Goal: Task Accomplishment & Management: Use online tool/utility

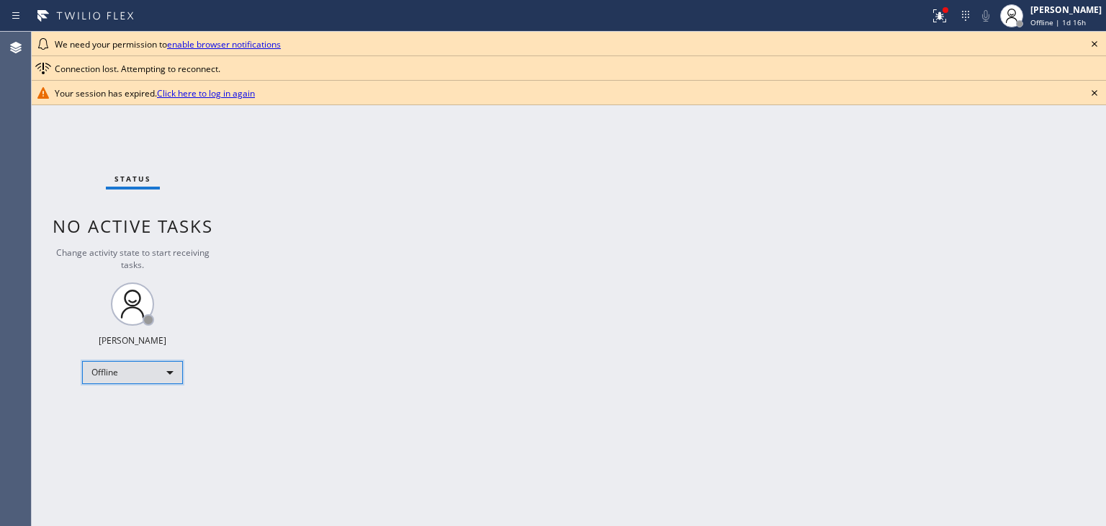
click at [142, 370] on div "Offline" at bounding box center [132, 372] width 101 height 23
click at [130, 426] on li "Unavailable" at bounding box center [132, 426] width 98 height 17
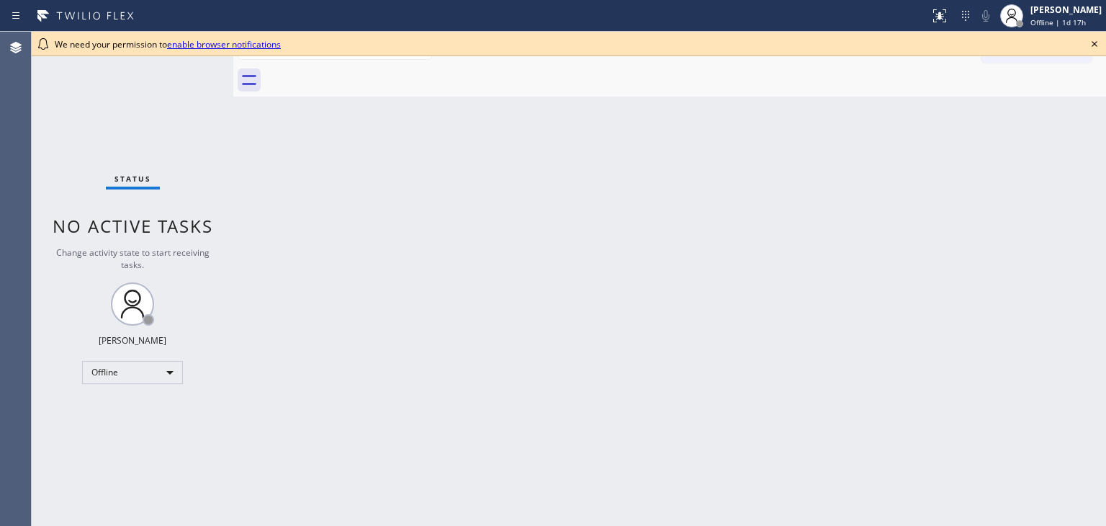
click at [1092, 40] on icon at bounding box center [1094, 43] width 17 height 17
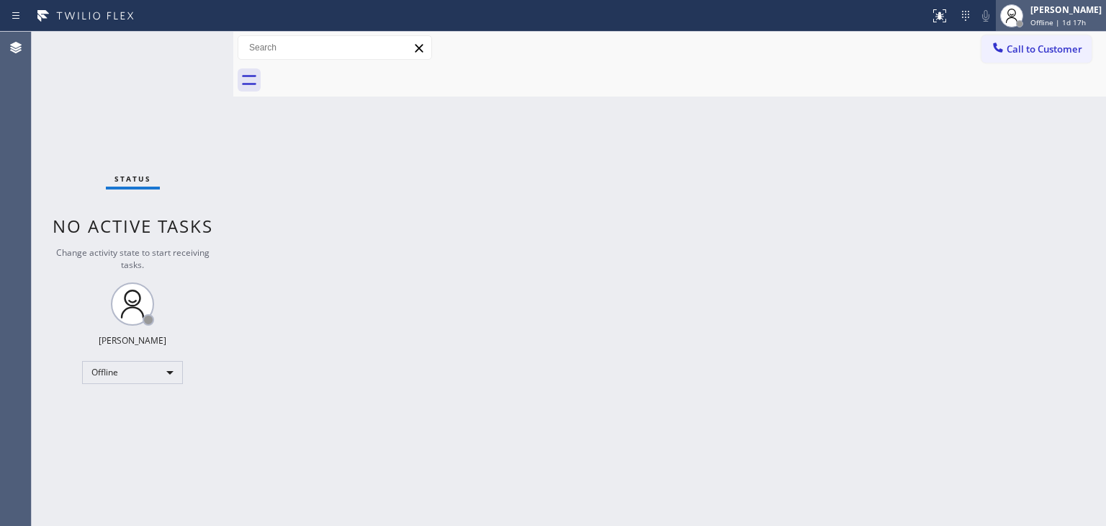
click at [1030, 24] on span "Offline | 1d 17h" at bounding box center [1057, 22] width 55 height 10
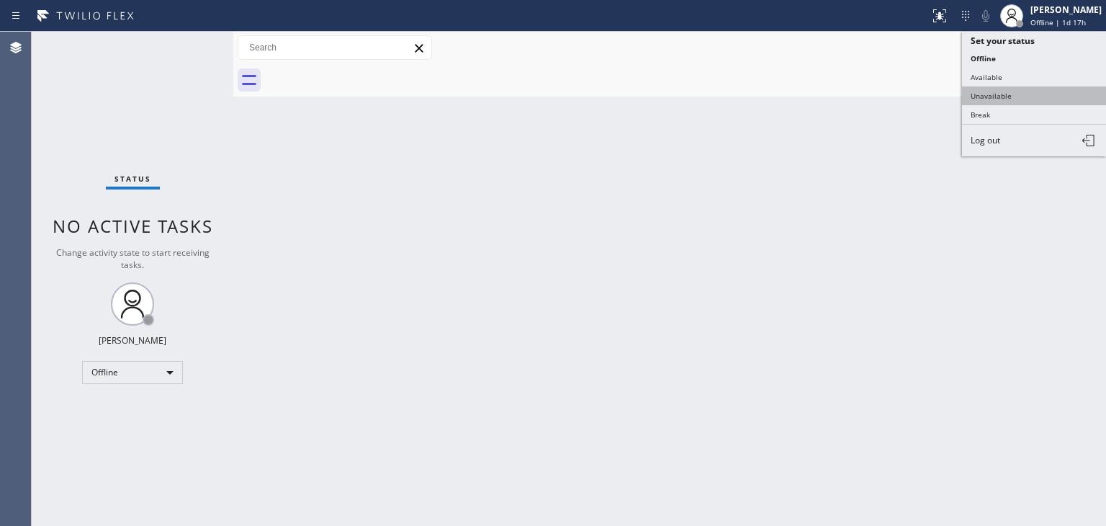
click at [986, 91] on button "Unavailable" at bounding box center [1034, 95] width 144 height 19
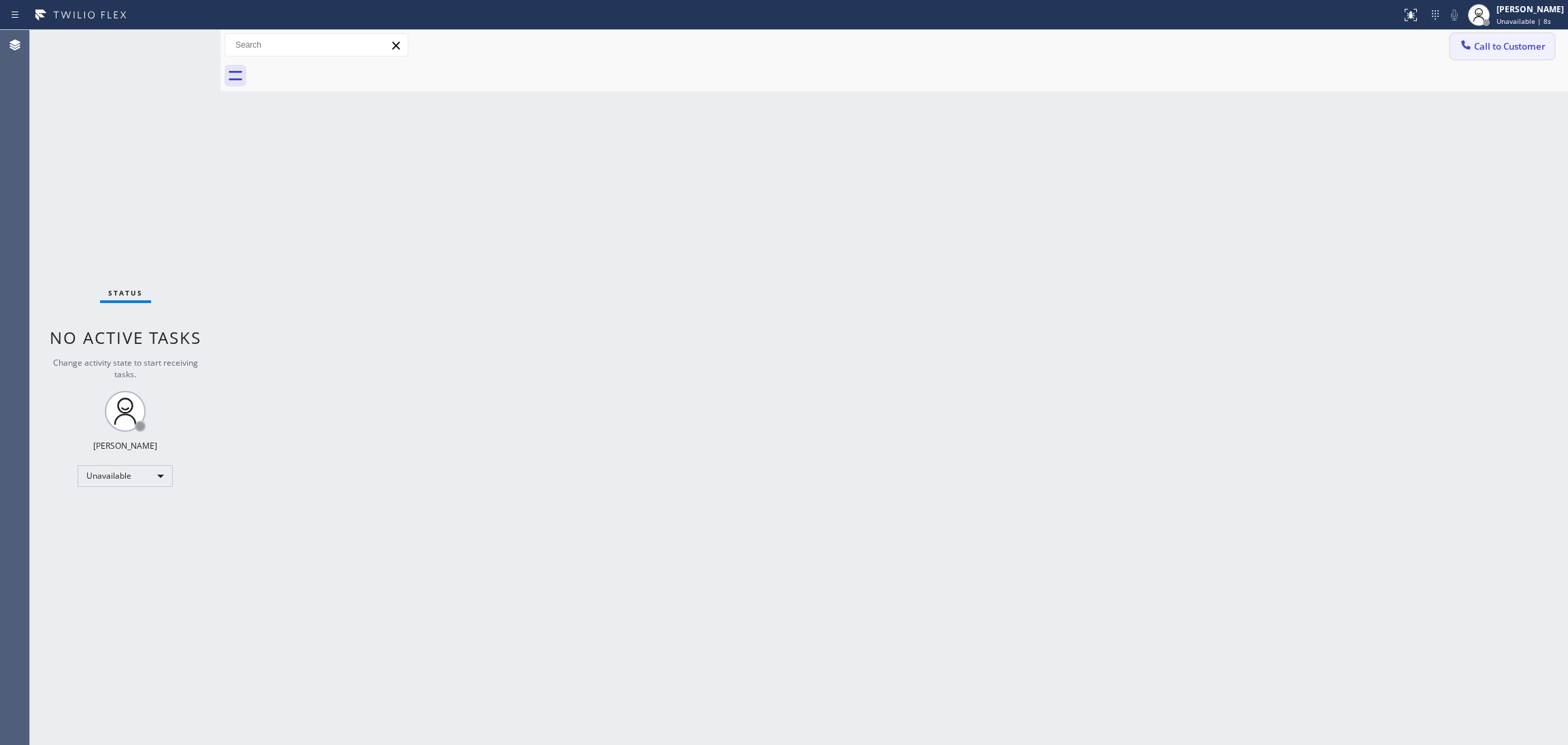
click at [1044, 49] on span "Call to Customer" at bounding box center [1510, 45] width 72 height 12
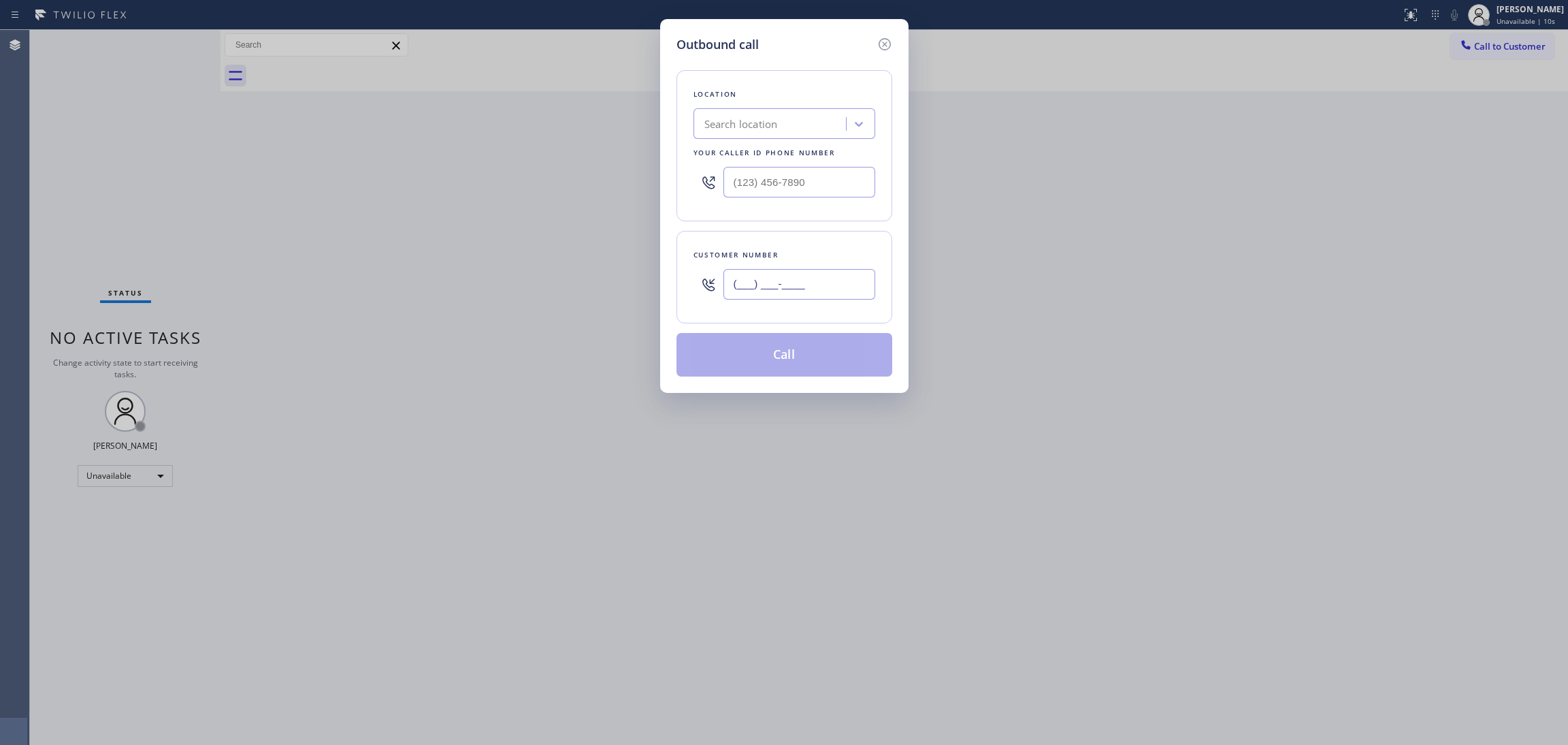
drag, startPoint x: 826, startPoint y: 281, endPoint x: 650, endPoint y: 236, distance: 181.7
click at [650, 236] on div "Outbound call Location Search location Your caller id phone number Customer num…" at bounding box center [784, 372] width 1568 height 745
paste input "747) 724-9778"
type input "[PHONE_NUMBER]"
click at [818, 175] on input "(___) ___-____" at bounding box center [799, 182] width 152 height 30
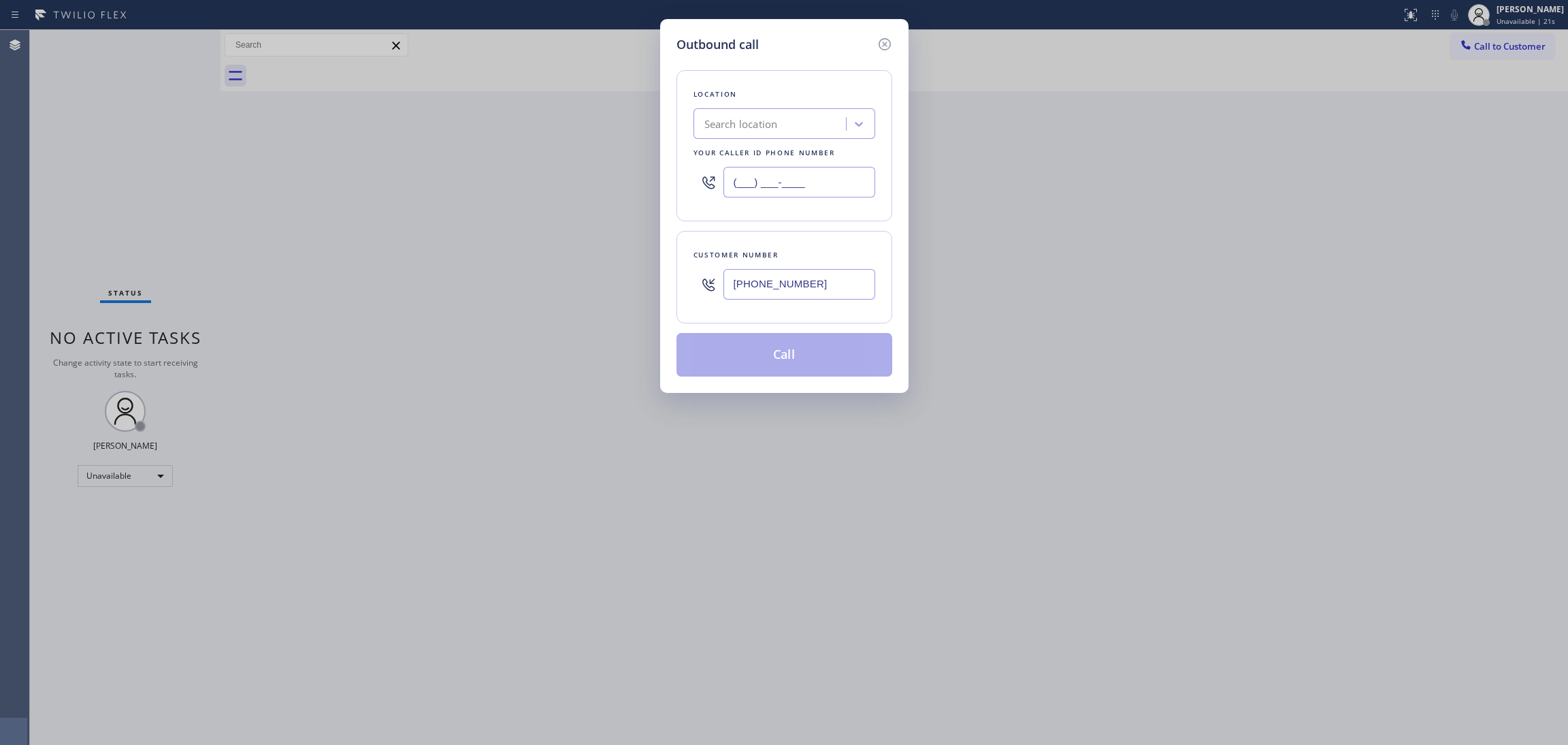
paste input "323) 416-2342"
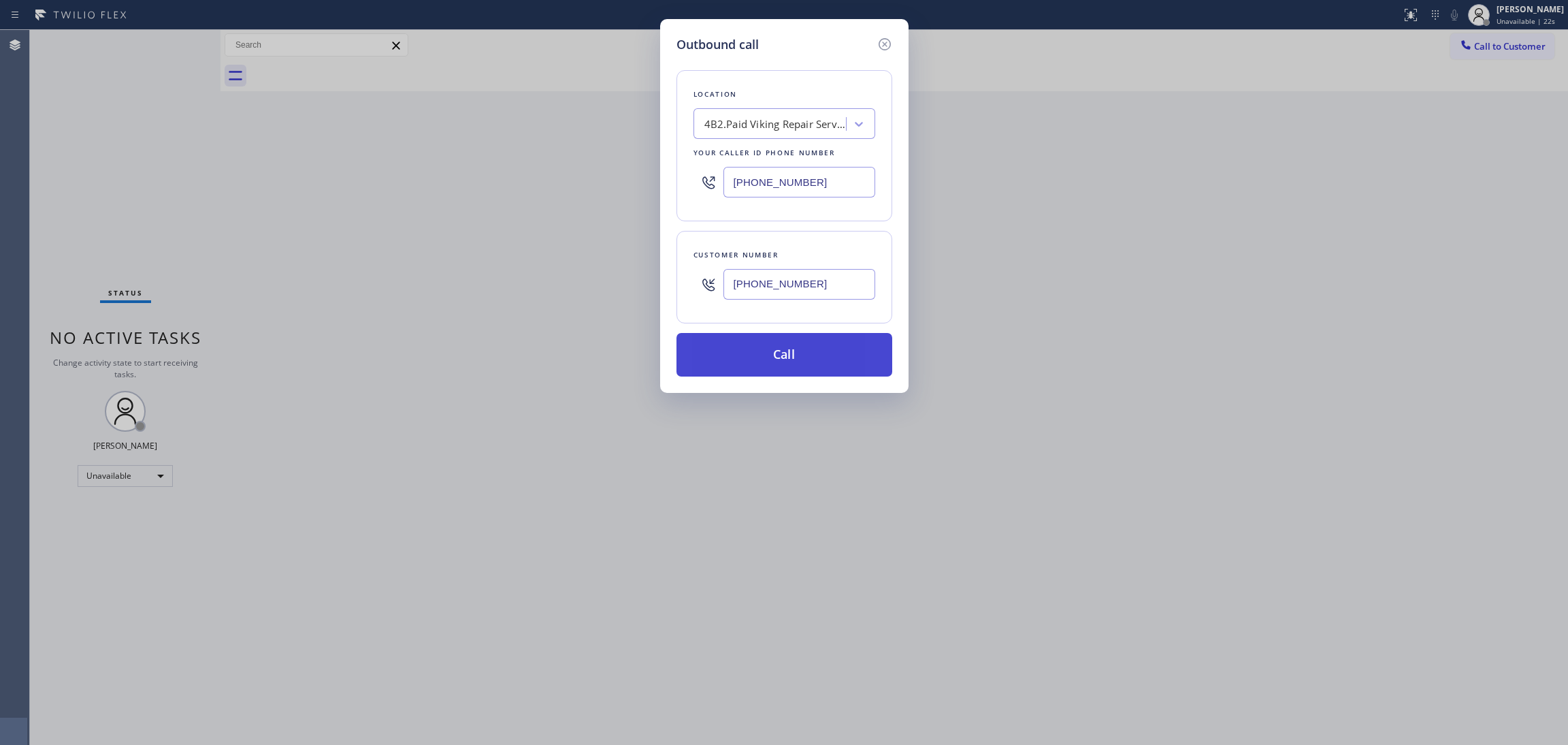
type input "[PHONE_NUMBER]"
click at [778, 363] on button "Call" at bounding box center [784, 355] width 215 height 43
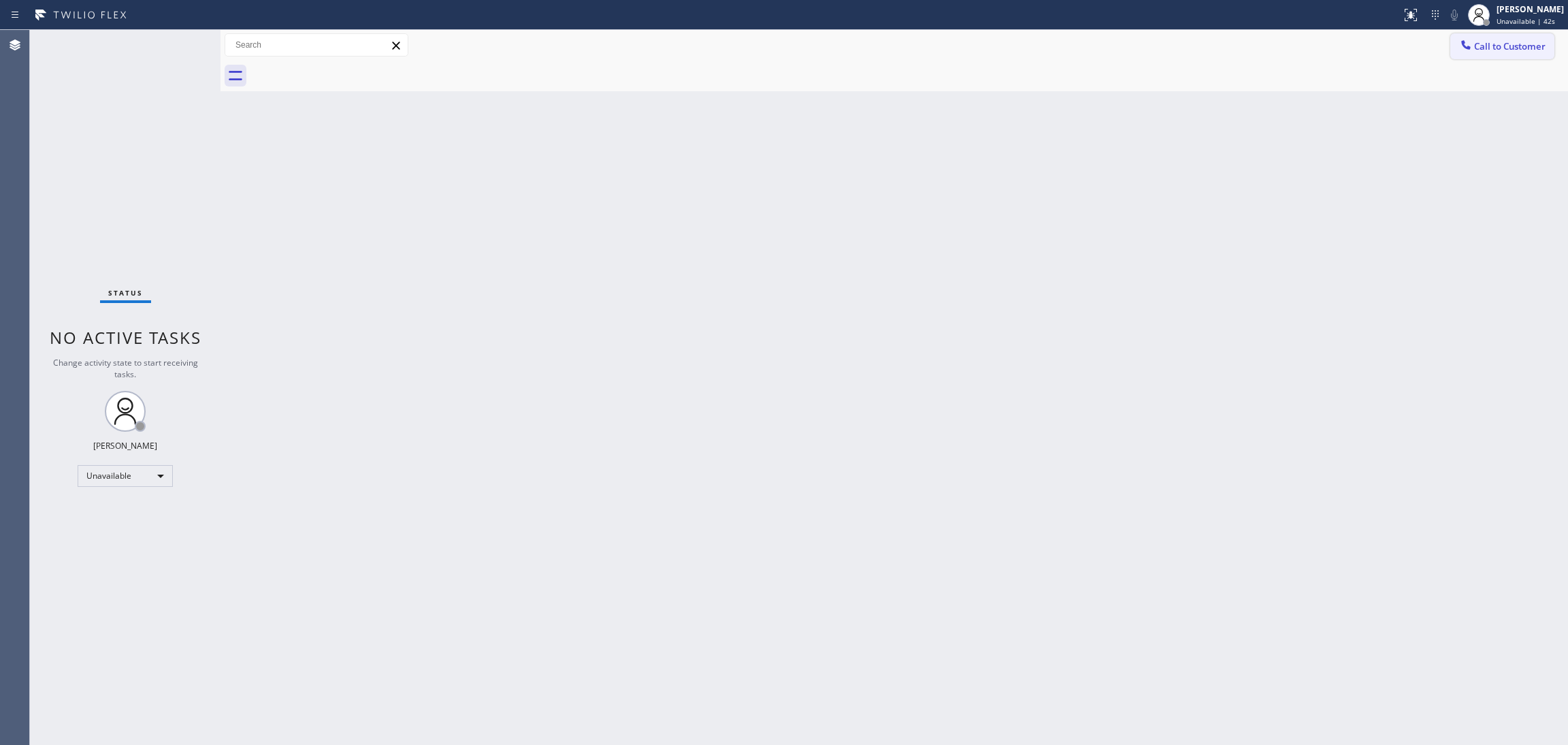
click at [1044, 42] on span "Call to Customer" at bounding box center [1510, 45] width 72 height 12
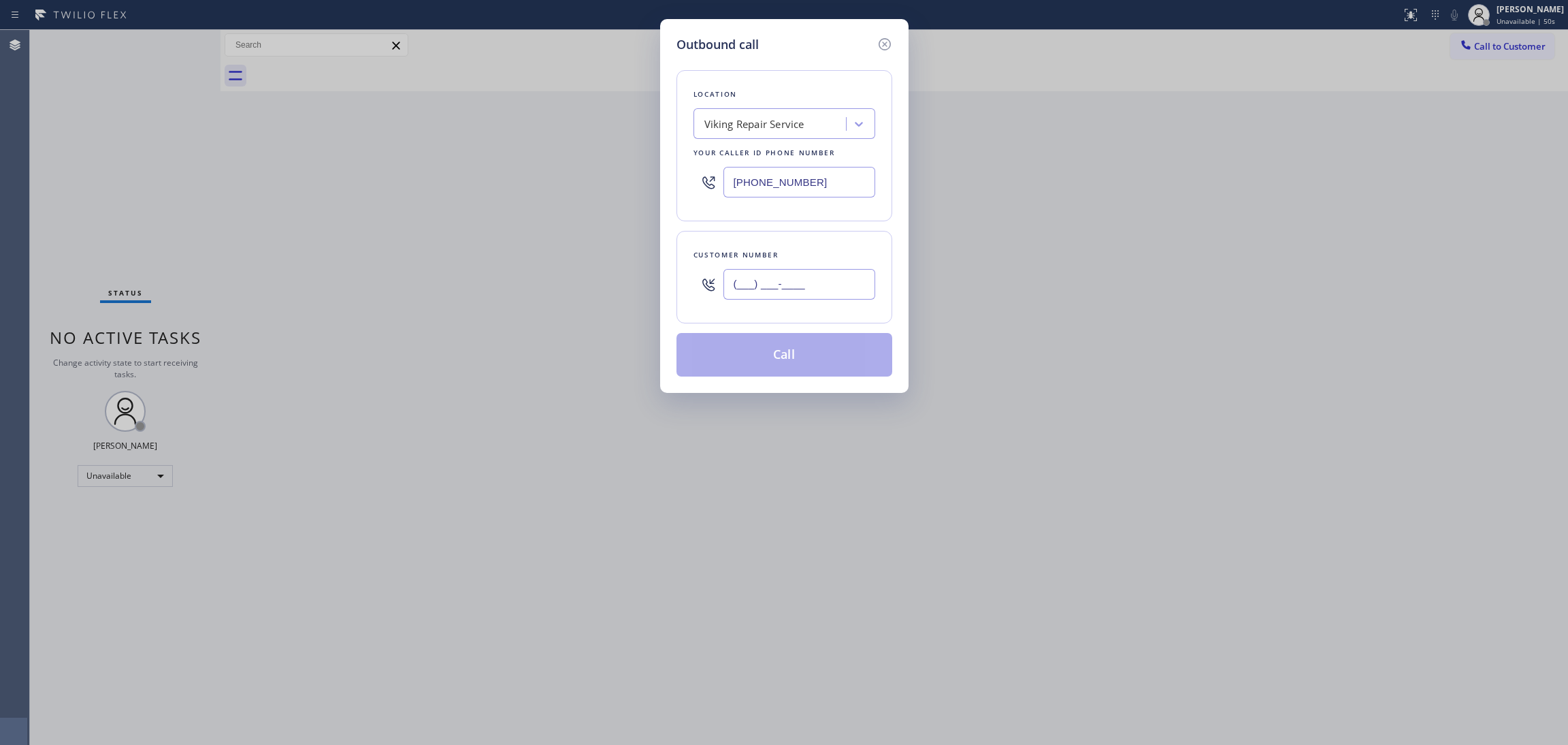
click at [762, 284] on input "(___) ___-____" at bounding box center [799, 284] width 152 height 30
paste input "747) 724-9778"
click at [777, 352] on button "Call" at bounding box center [784, 355] width 215 height 43
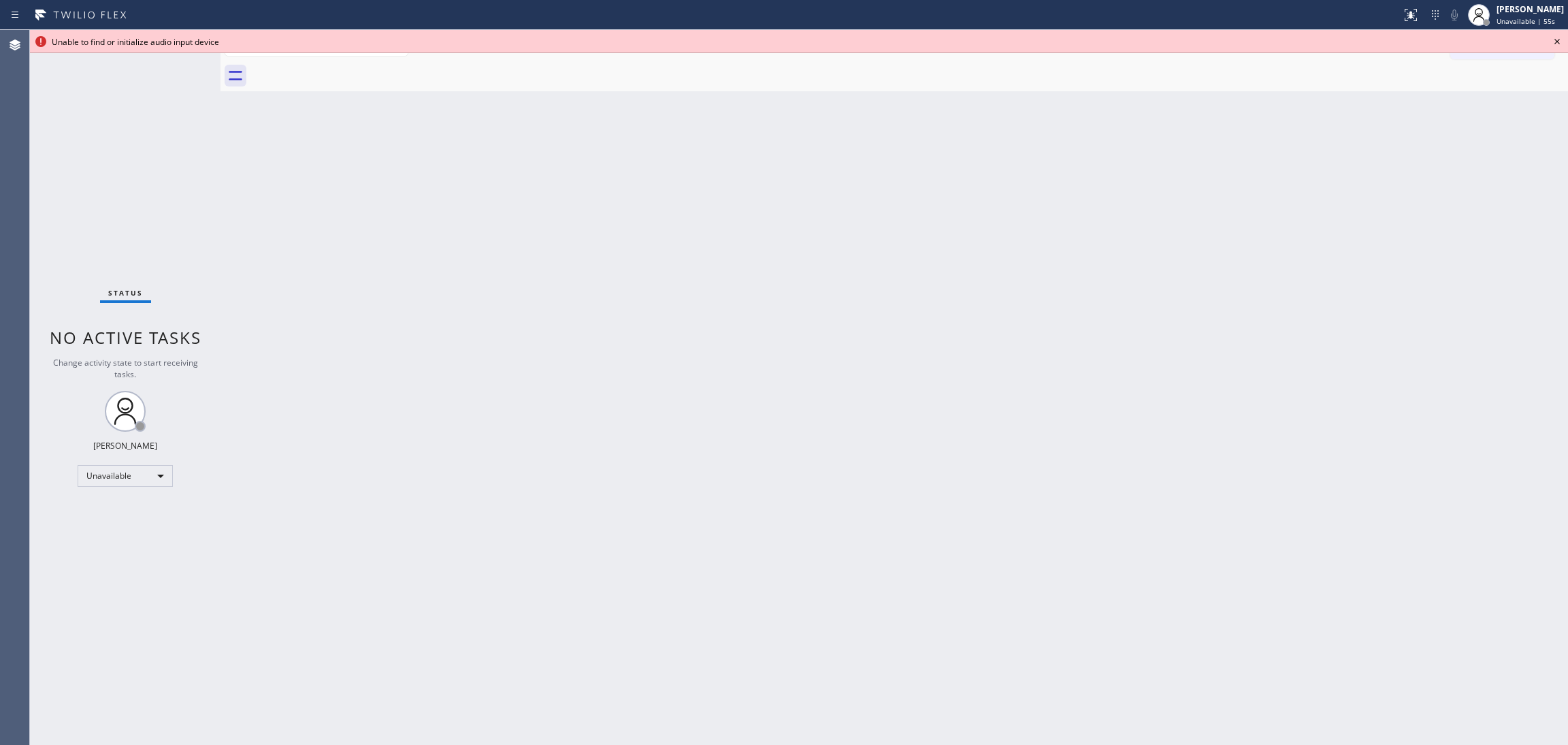
click at [1044, 36] on icon at bounding box center [1557, 41] width 16 height 16
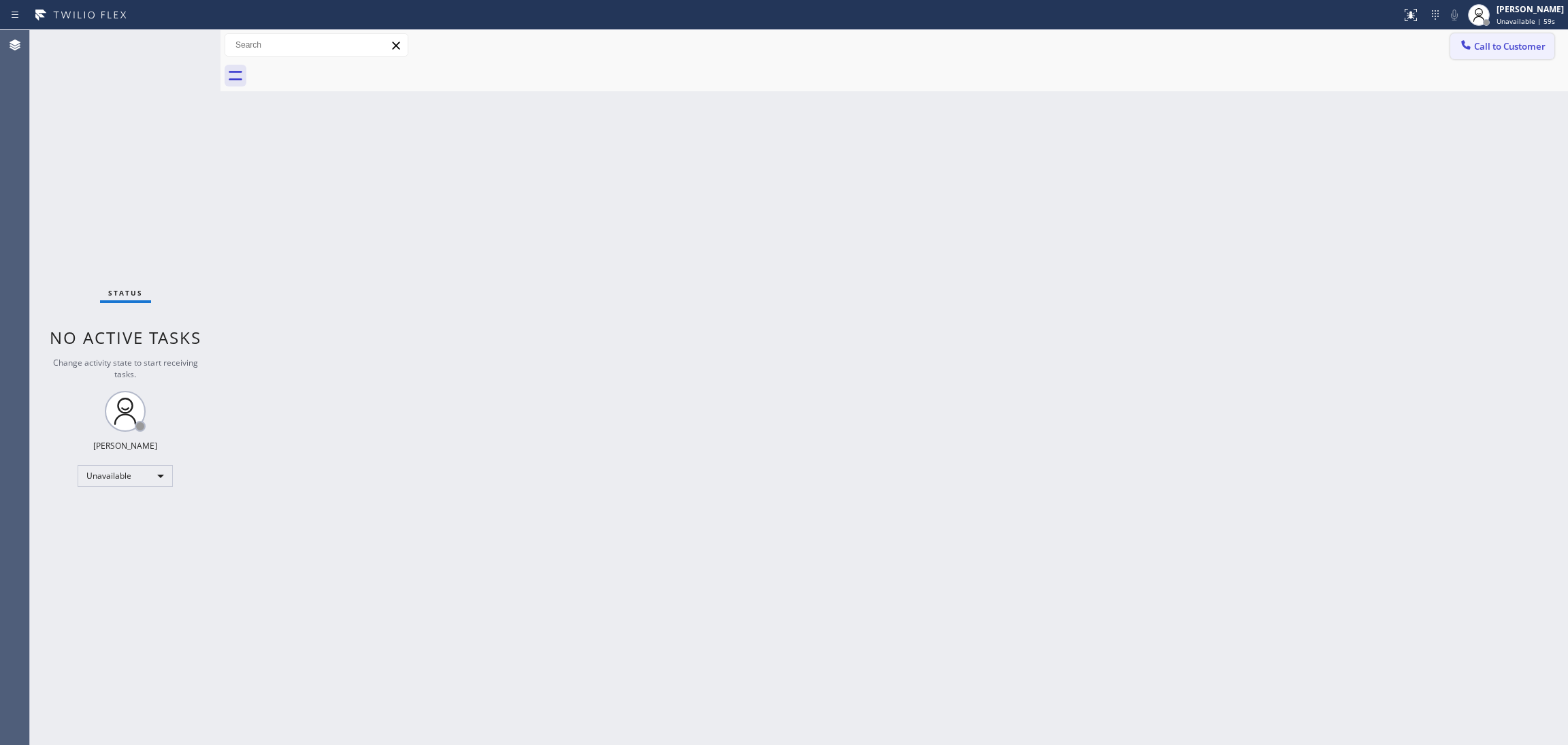
click at [1044, 45] on span "Call to Customer" at bounding box center [1510, 45] width 72 height 12
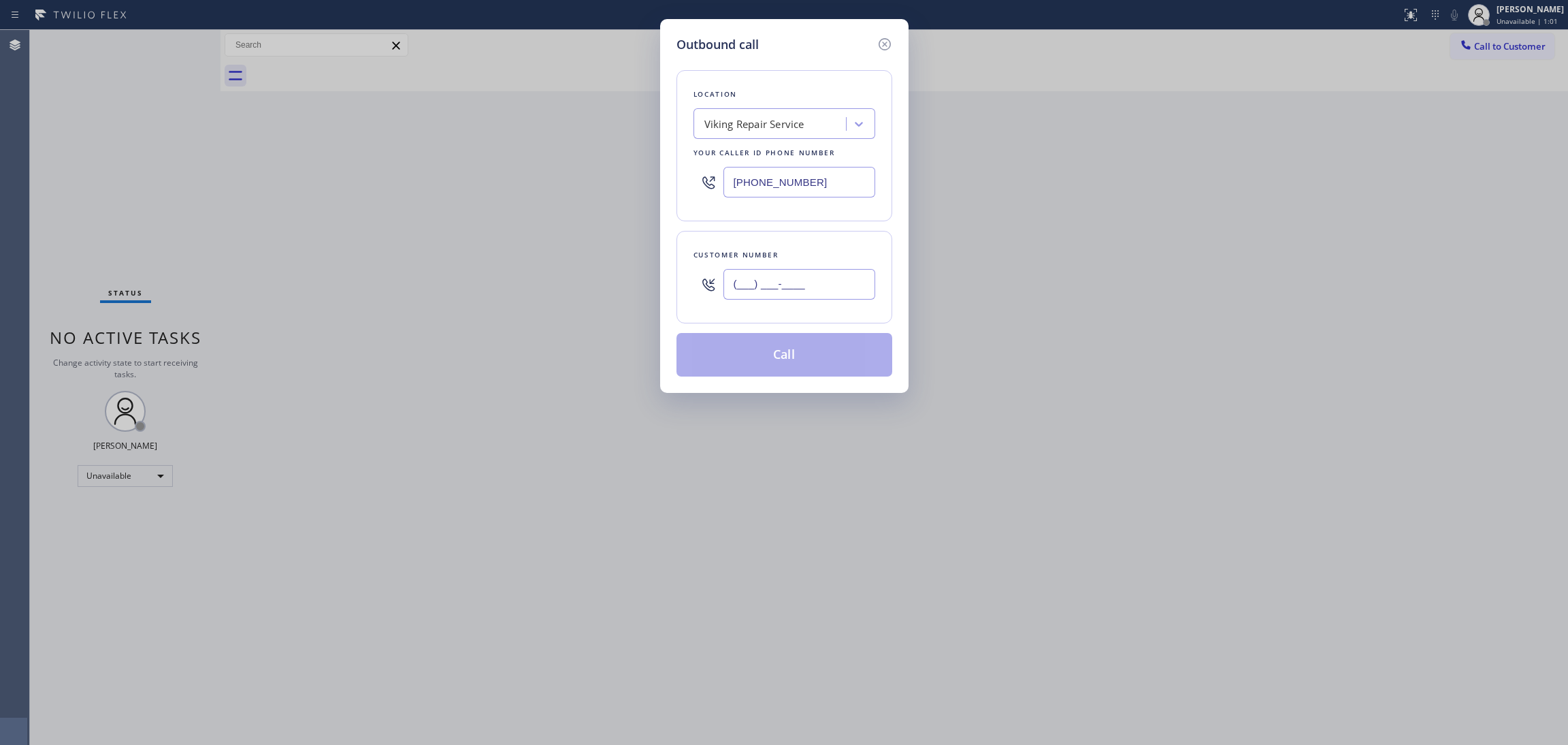
click at [794, 286] on input "(___) ___-____" at bounding box center [799, 284] width 152 height 30
paste input "747) 724-9778"
click at [794, 360] on button "Call" at bounding box center [784, 355] width 215 height 43
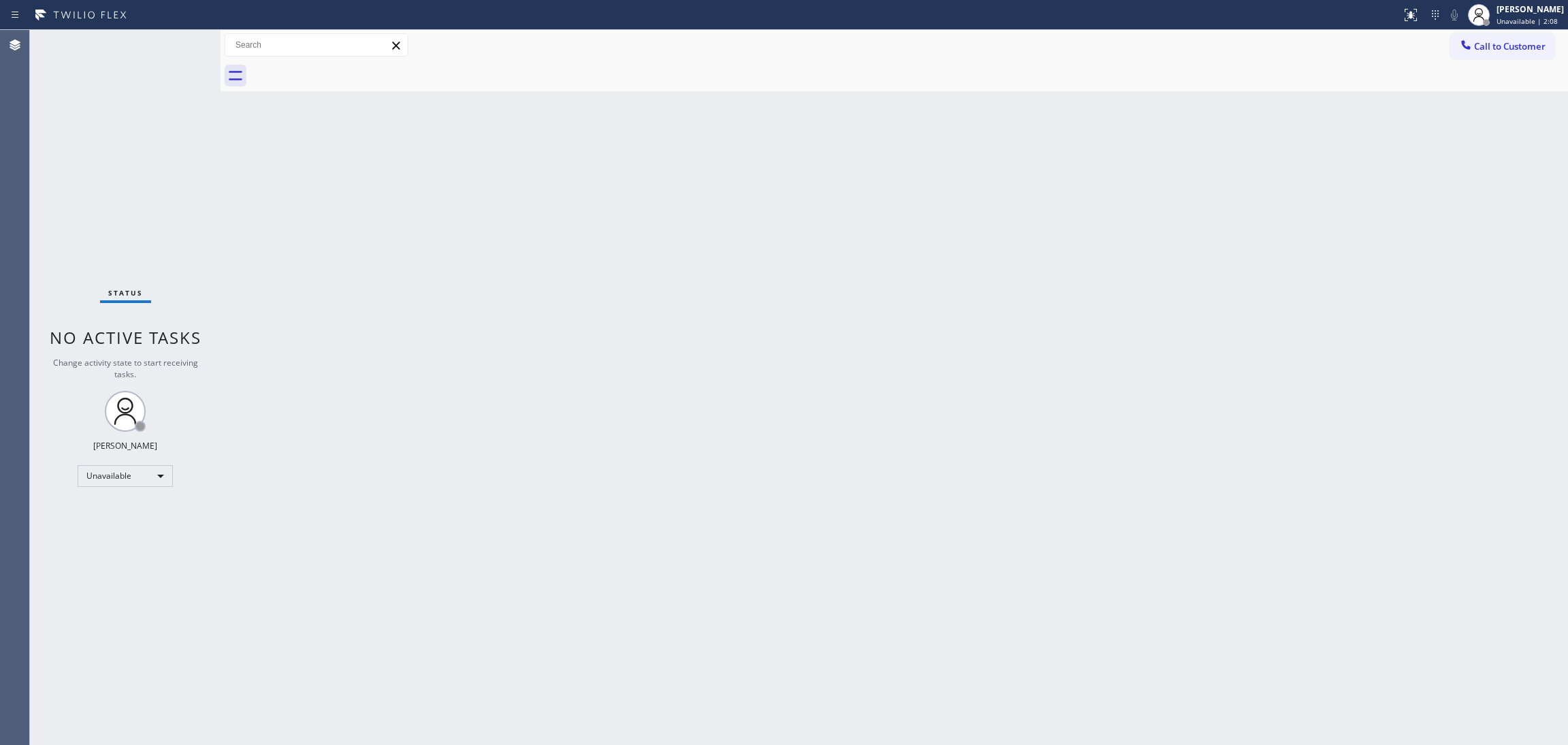
drag, startPoint x: 1516, startPoint y: 41, endPoint x: 1490, endPoint y: 58, distance: 31.1
click at [1044, 41] on span "Call to Customer" at bounding box center [1510, 45] width 72 height 12
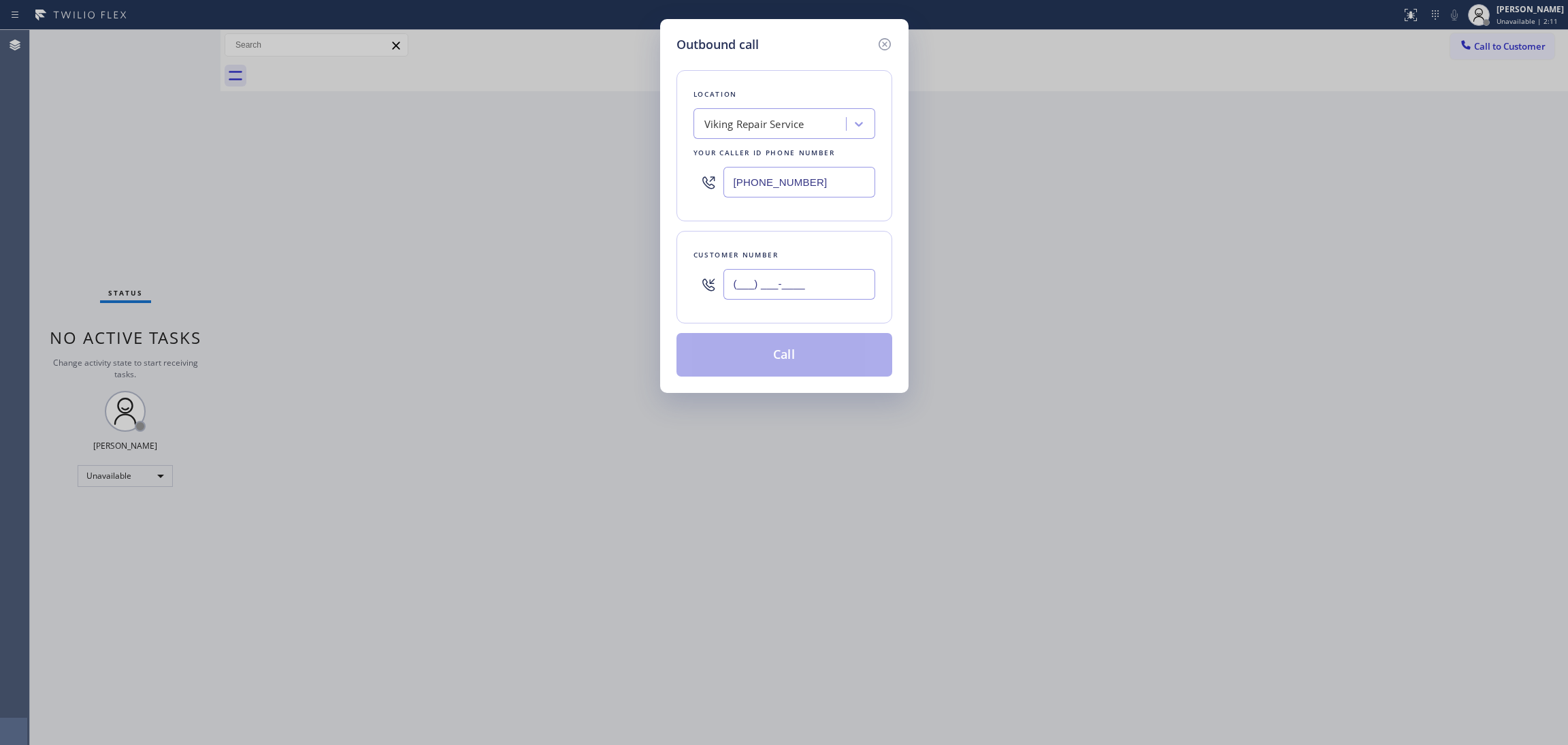
paste input "747) 724-9778"
click at [745, 353] on button "Call" at bounding box center [784, 355] width 215 height 43
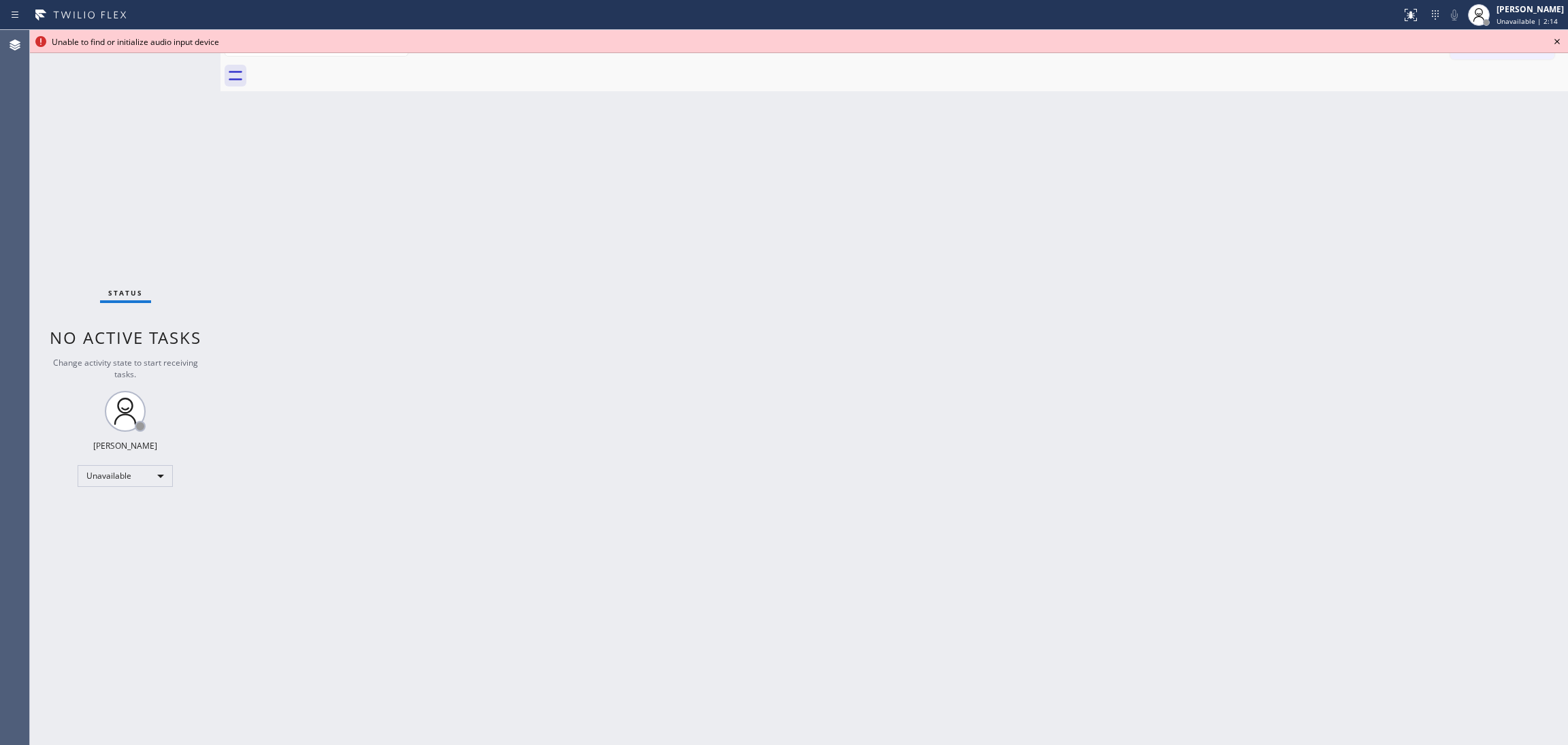
click at [134, 43] on span "Unable to find or initialize audio input device" at bounding box center [135, 42] width 167 height 11
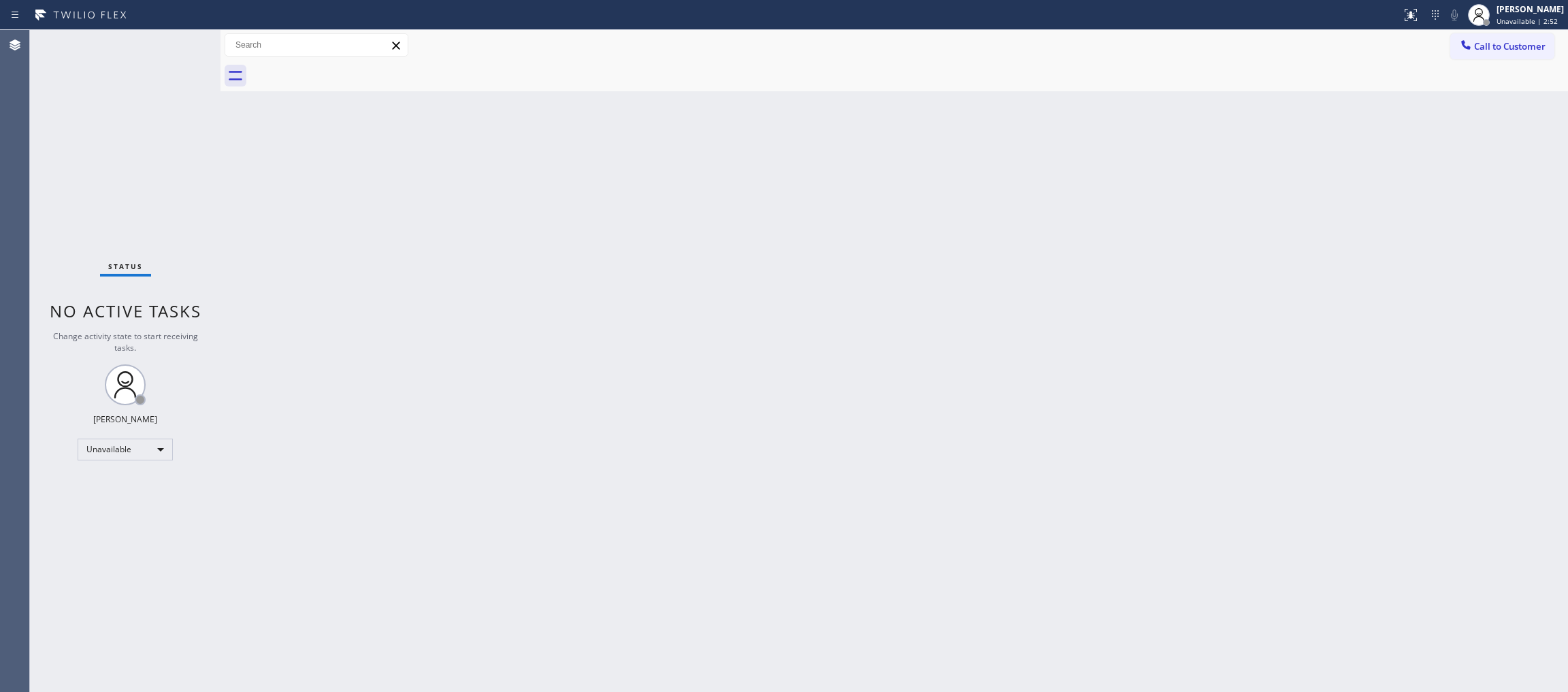
click at [1044, 45] on span "Call to Customer" at bounding box center [1510, 45] width 72 height 12
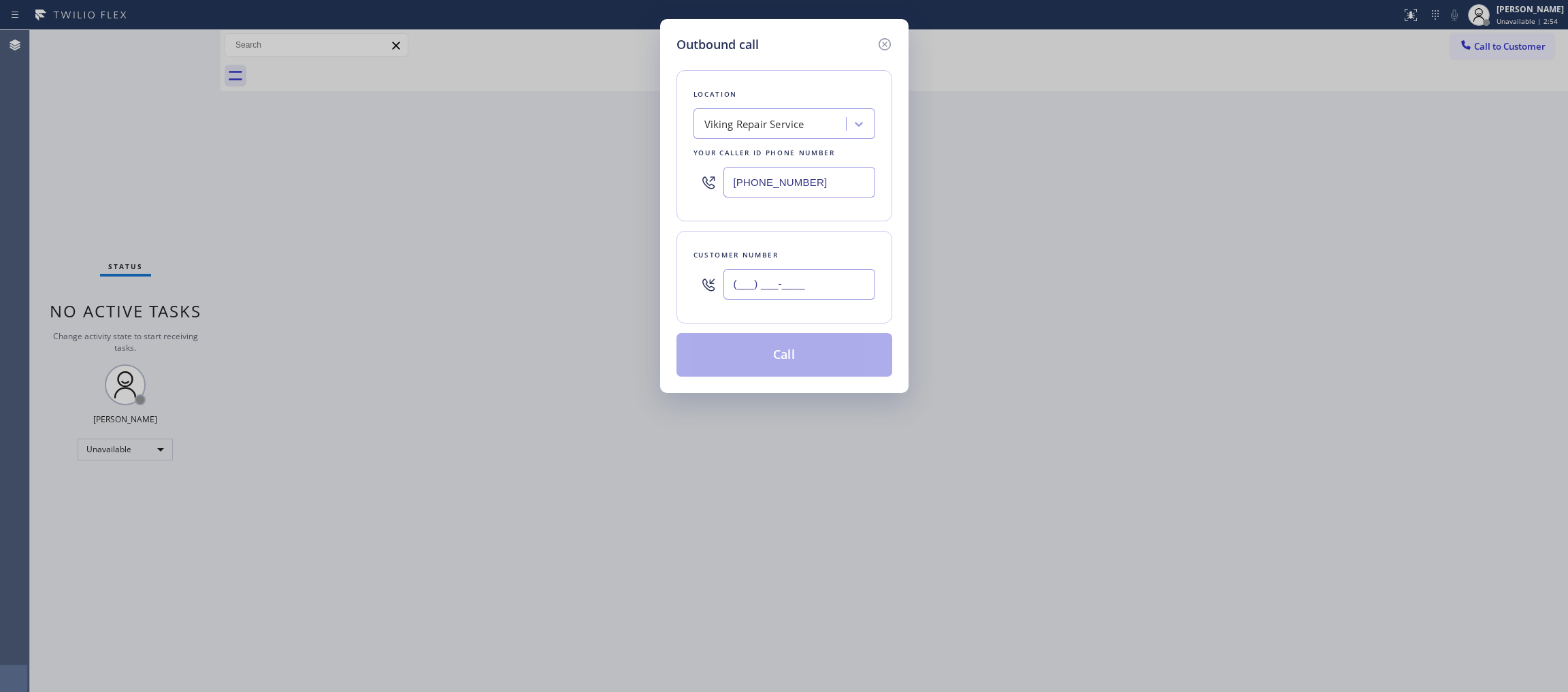
paste input "747) 724-9778"
type input "[PHONE_NUMBER]"
click at [719, 364] on button "Call" at bounding box center [784, 355] width 215 height 43
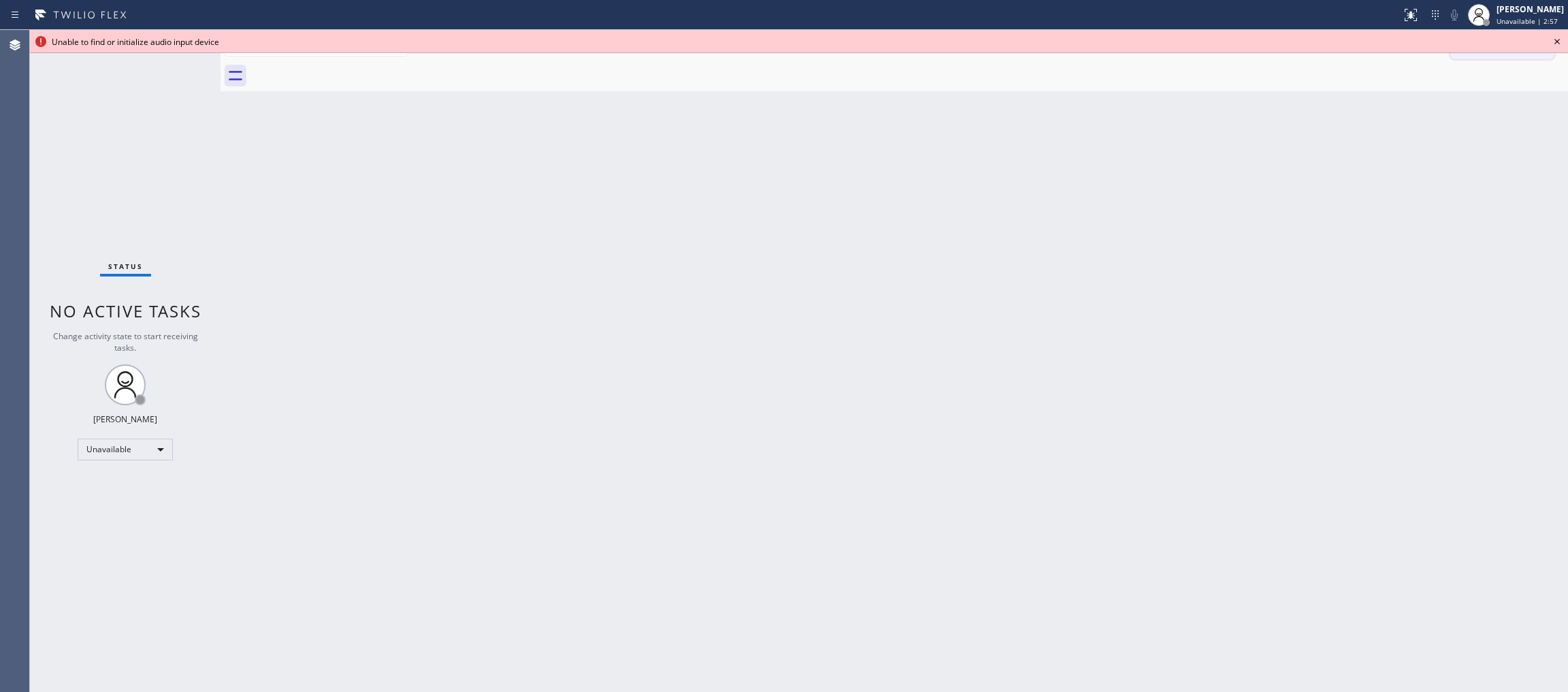
drag, startPoint x: 1557, startPoint y: 41, endPoint x: 1535, endPoint y: 44, distance: 22.2
click at [1044, 40] on icon at bounding box center [1557, 41] width 16 height 16
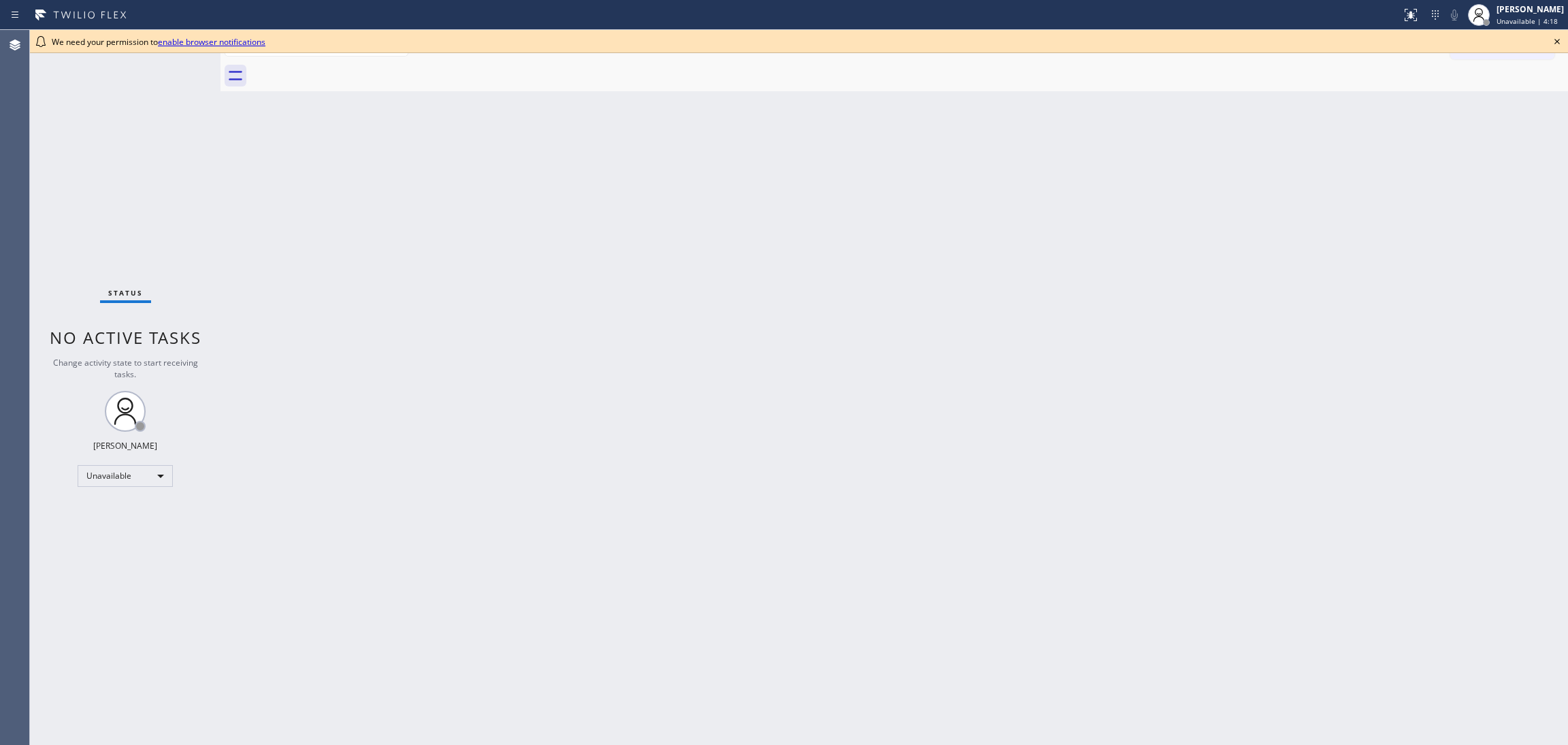
click at [1562, 42] on icon at bounding box center [1557, 41] width 16 height 16
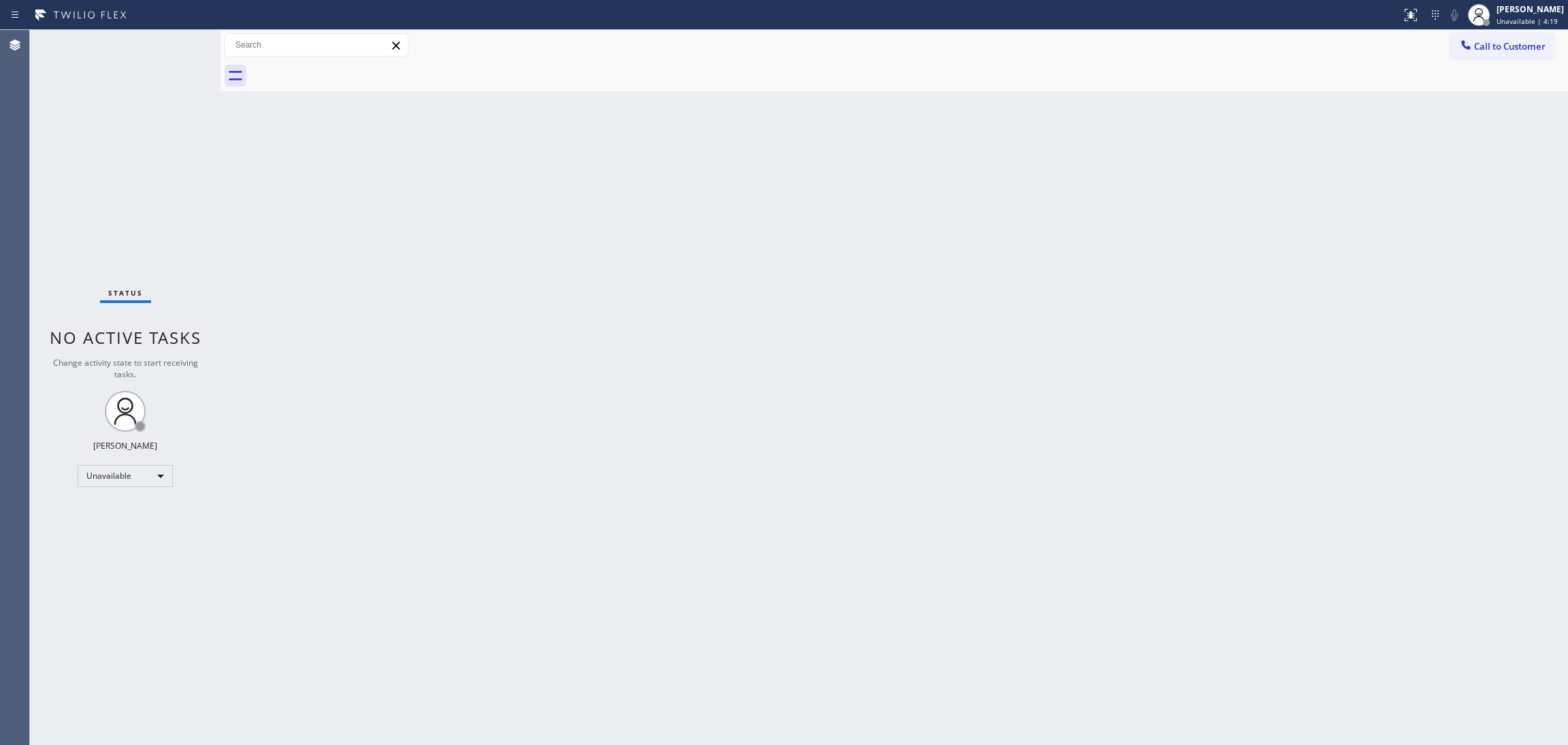
drag, startPoint x: 1538, startPoint y: 43, endPoint x: 1391, endPoint y: 79, distance: 151.3
click at [1540, 43] on span "Call to Customer" at bounding box center [1510, 45] width 72 height 12
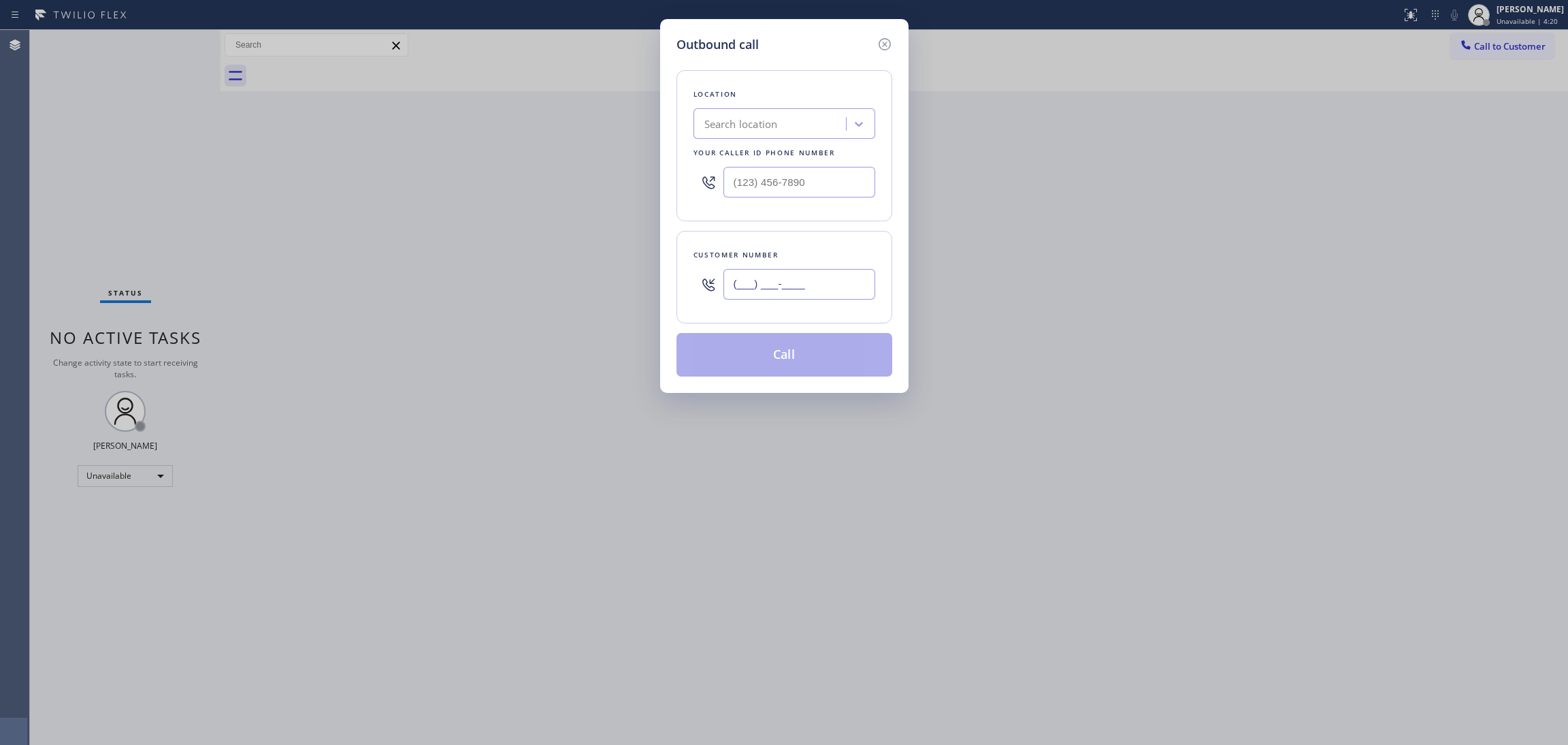
click at [773, 280] on input "(___) ___-____" at bounding box center [799, 284] width 152 height 30
paste input "747) 724-9778"
type input "[PHONE_NUMBER]"
drag, startPoint x: 787, startPoint y: 167, endPoint x: 485, endPoint y: 193, distance: 303.1
click at [485, 193] on div "Outbound call Location Search location Your caller id phone number (___) ___-__…" at bounding box center [784, 372] width 1568 height 745
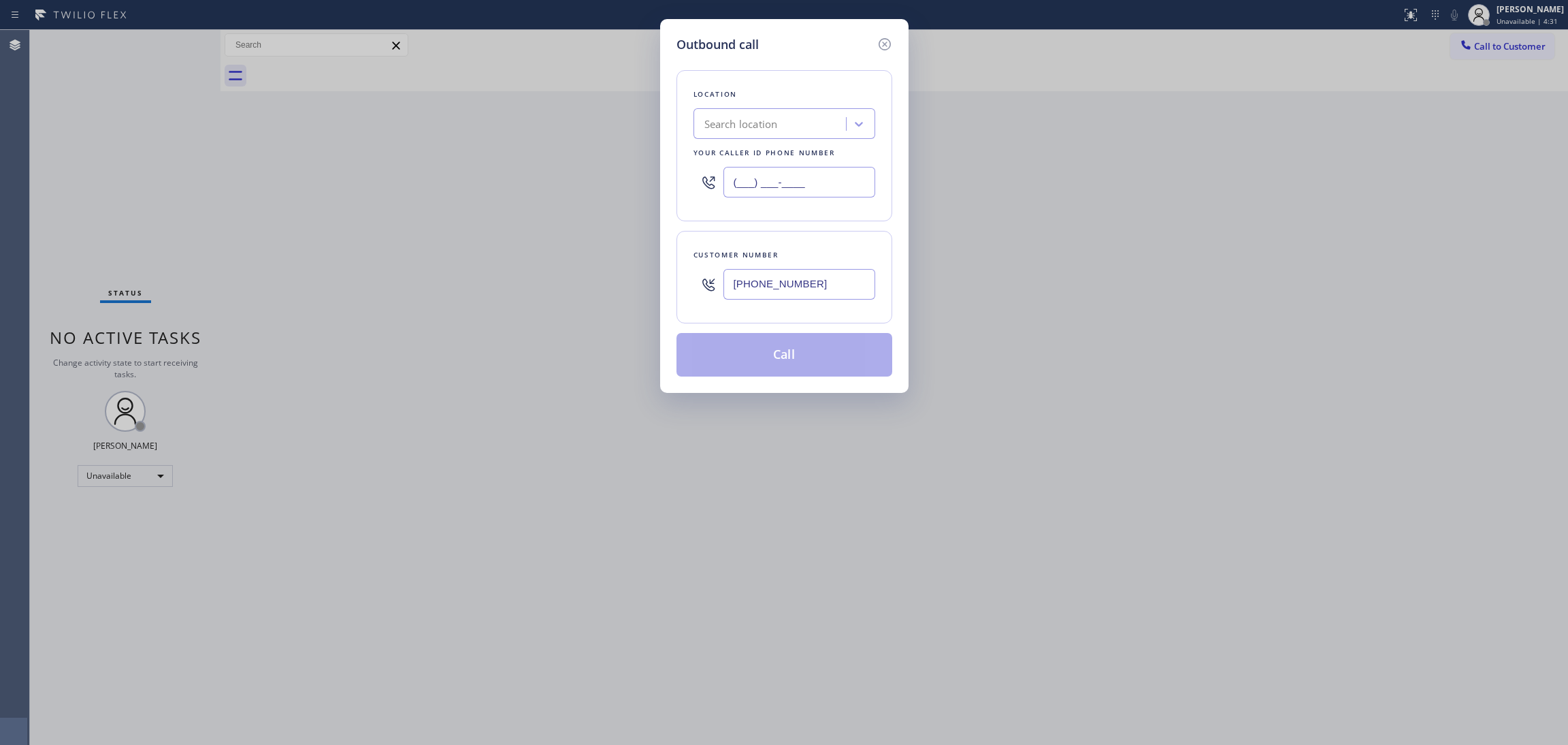
paste input "323) 416-2342"
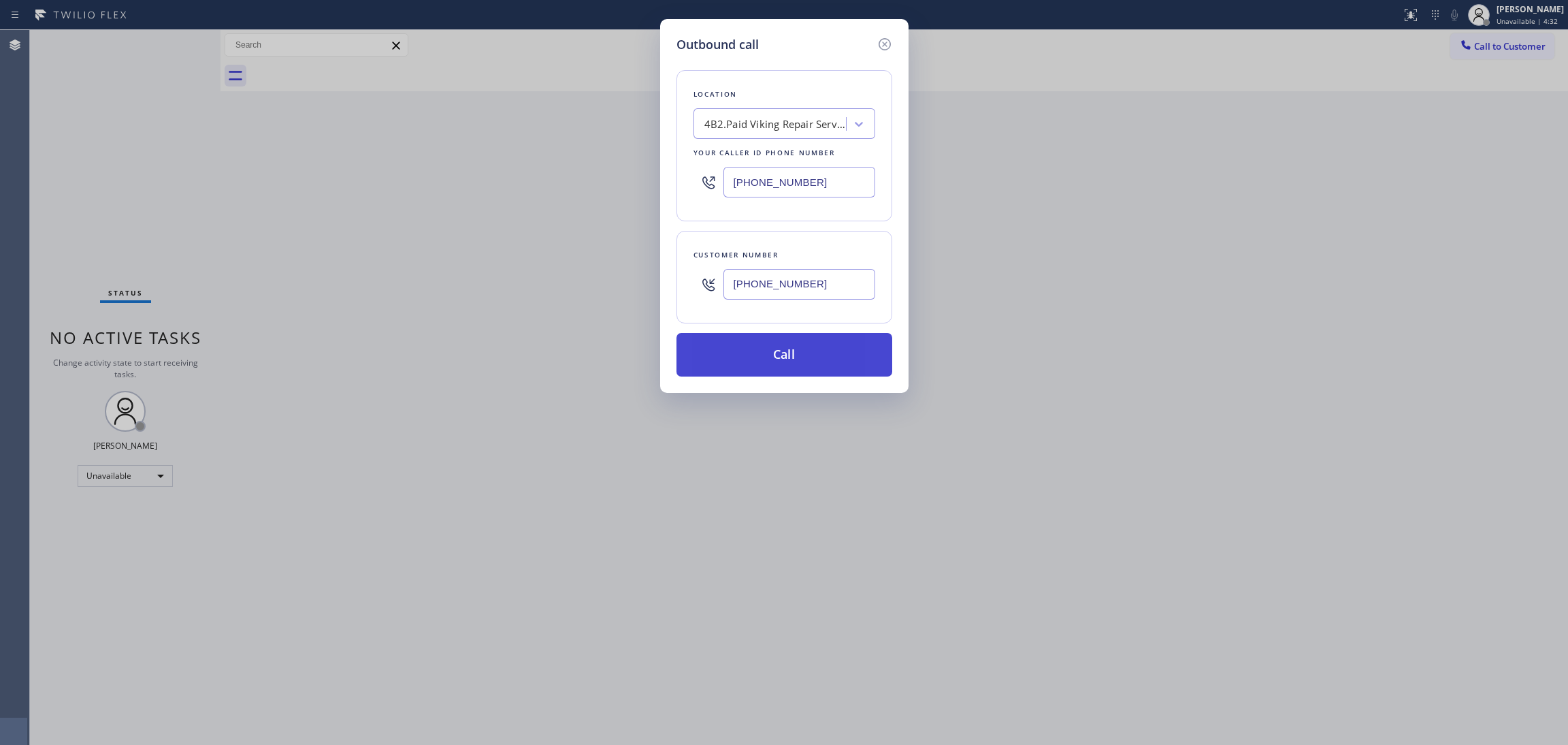
type input "[PHONE_NUMBER]"
click at [798, 358] on button "Call" at bounding box center [784, 355] width 215 height 43
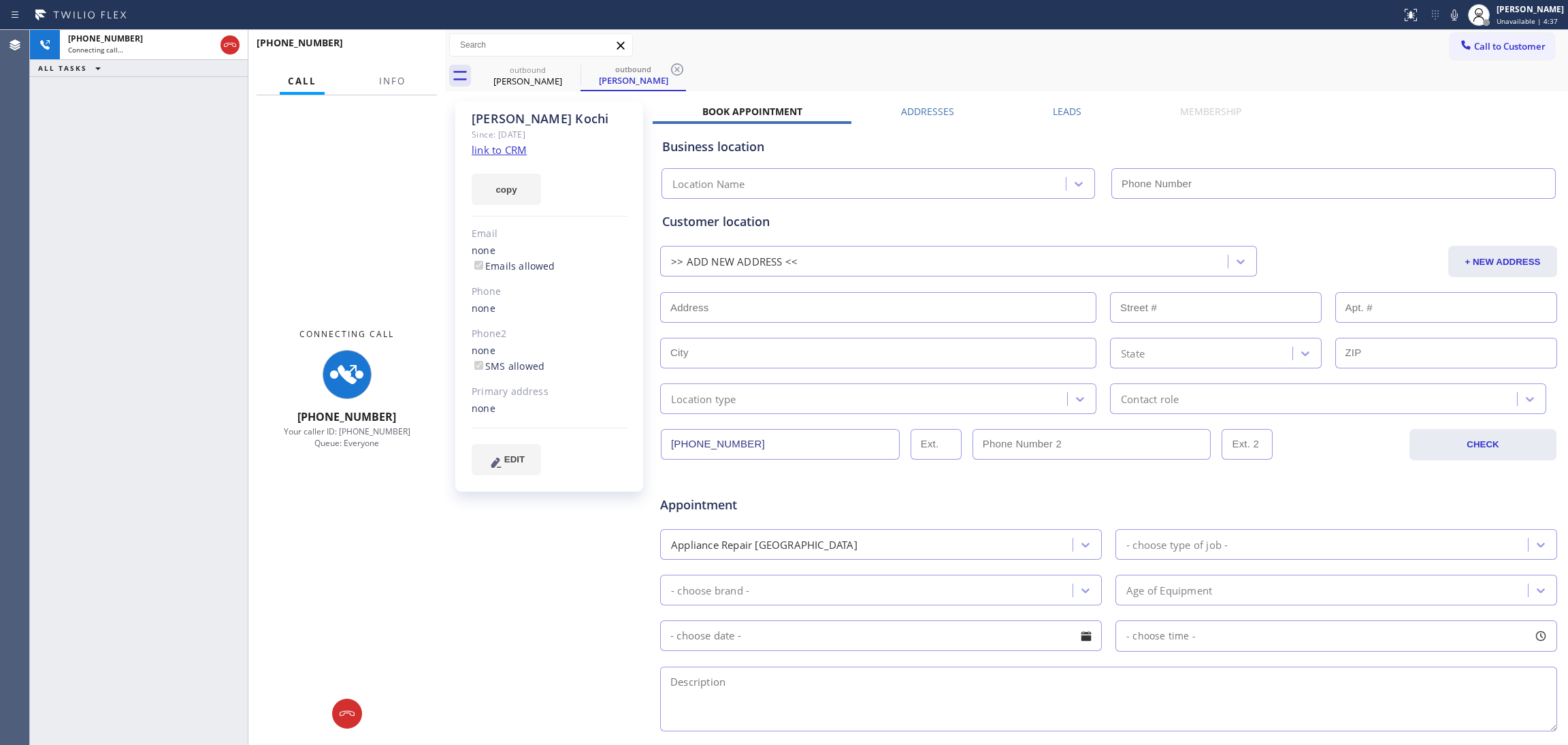
drag, startPoint x: 221, startPoint y: 82, endPoint x: 446, endPoint y: 100, distance: 225.7
click at [445, 100] on div at bounding box center [445, 388] width 0 height 715
type input "[PHONE_NUMBER]"
click at [395, 78] on span "Info" at bounding box center [392, 80] width 26 height 12
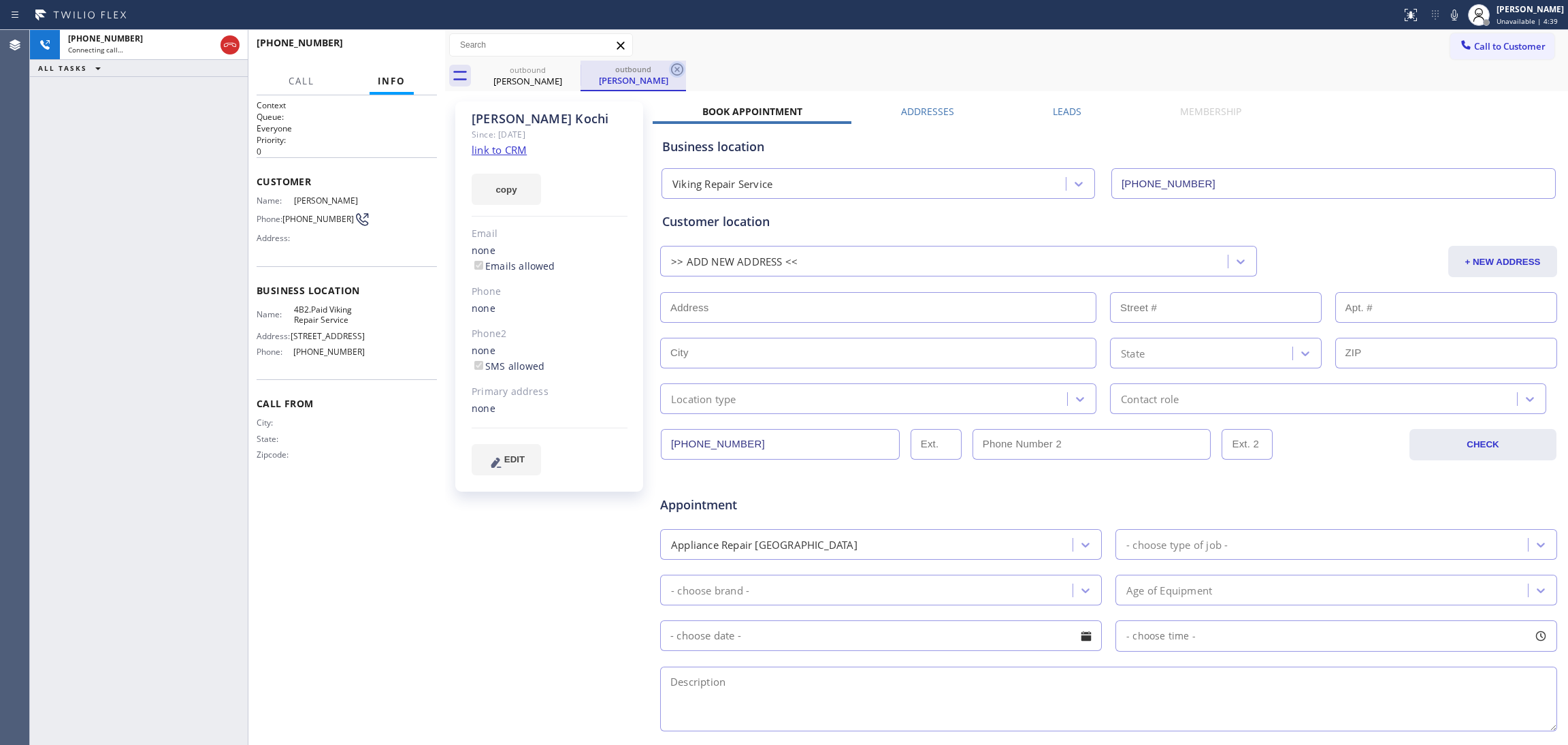
click at [681, 69] on icon at bounding box center [677, 69] width 16 height 16
click at [407, 48] on span "HANG UP" at bounding box center [405, 49] width 42 height 9
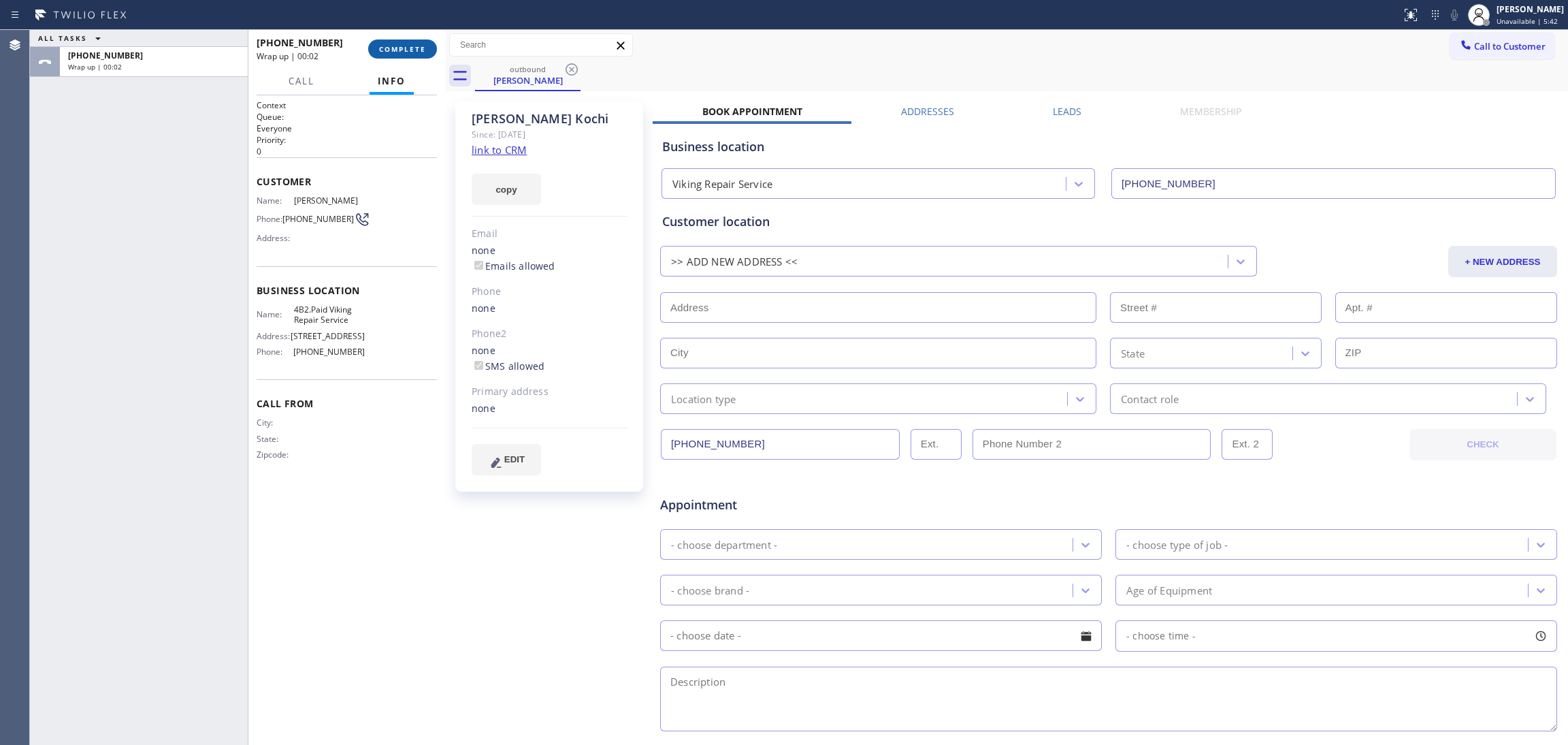
click at [418, 45] on span "COMPLETE" at bounding box center [403, 49] width 47 height 9
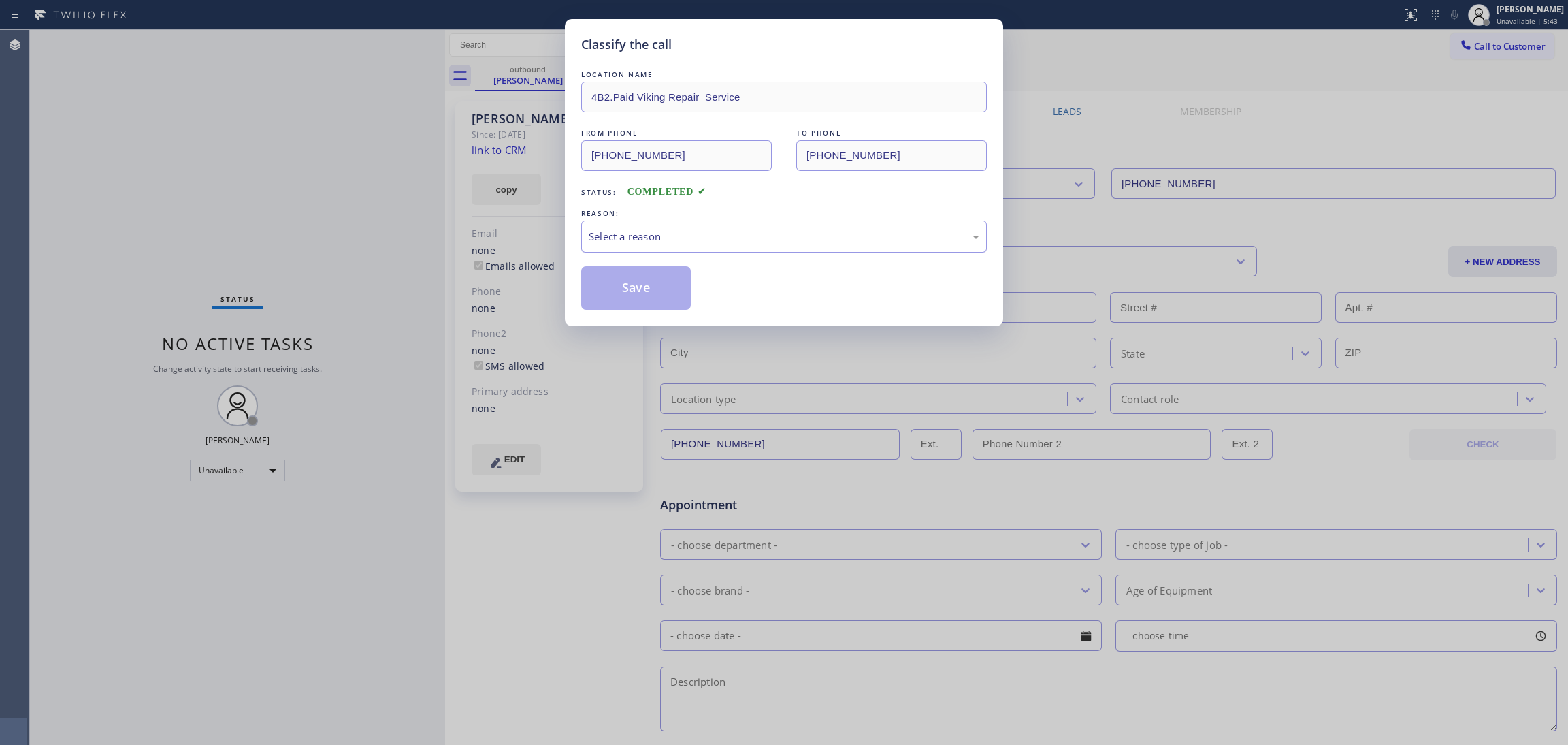
click at [609, 236] on div "Select a reason" at bounding box center [784, 236] width 390 height 16
click at [620, 289] on button "Save" at bounding box center [636, 288] width 110 height 43
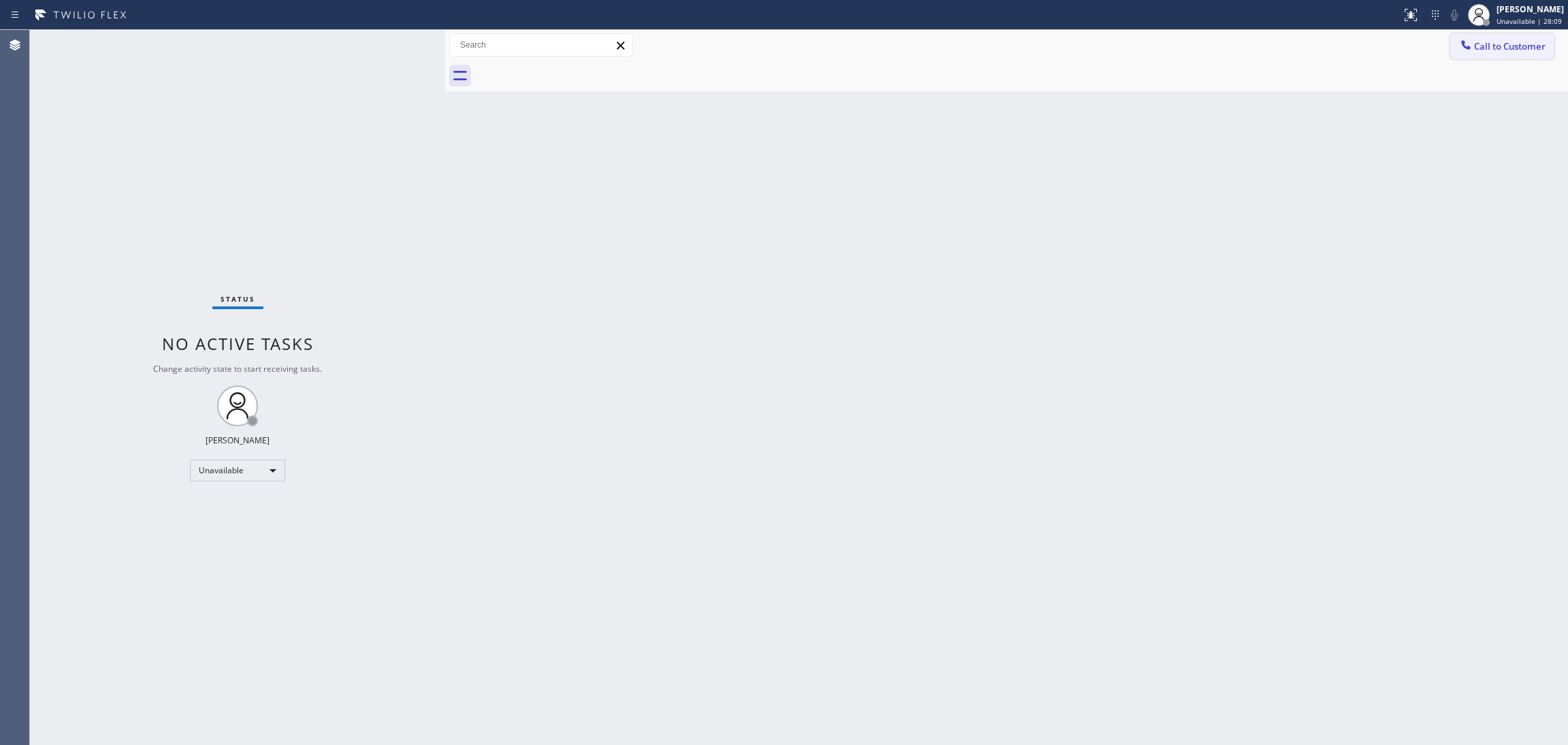
click at [1500, 46] on span "Call to Customer" at bounding box center [1510, 45] width 72 height 12
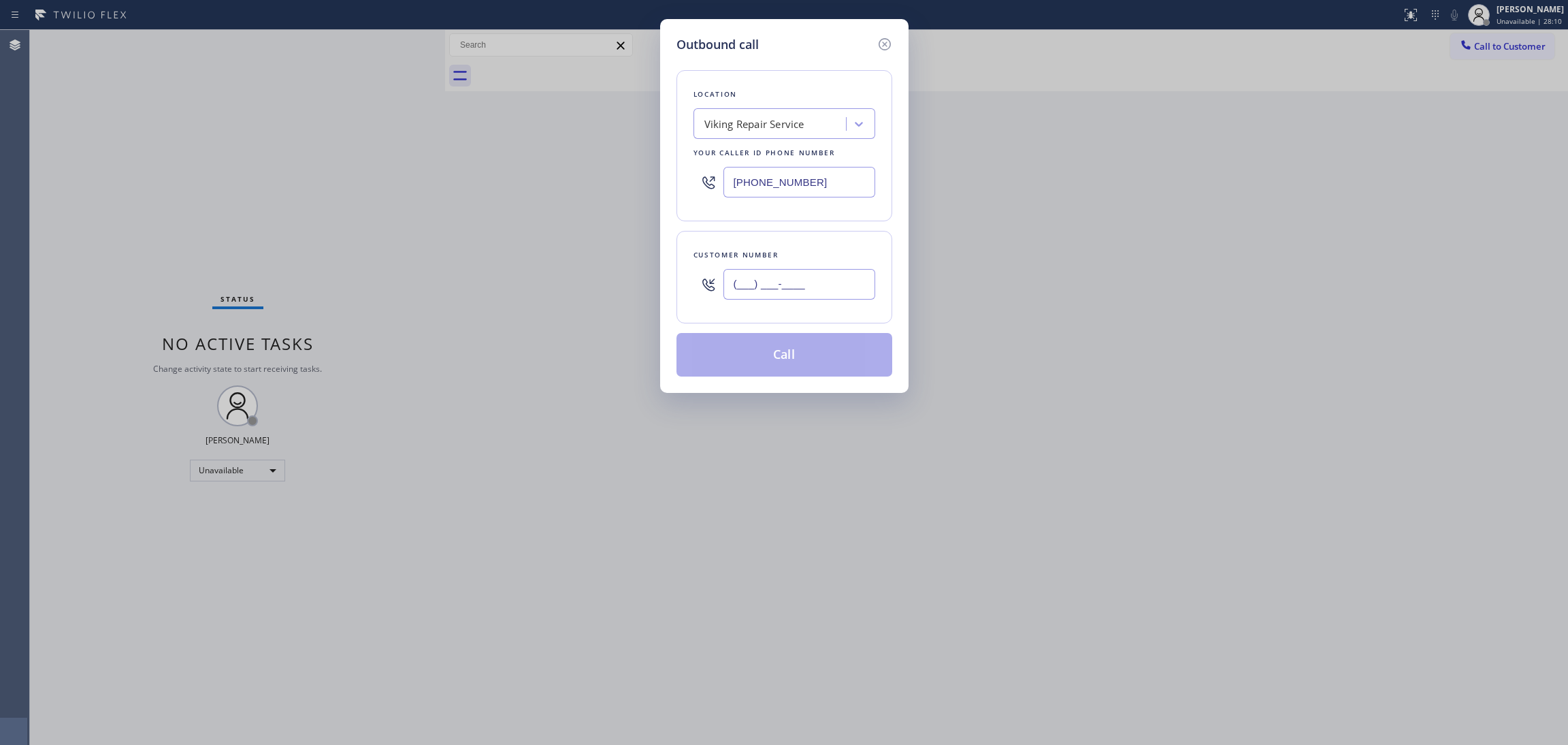
click at [798, 276] on input "(___) ___-____" at bounding box center [799, 284] width 152 height 30
paste input "206) 851-6549"
type input "(206) 851-6549"
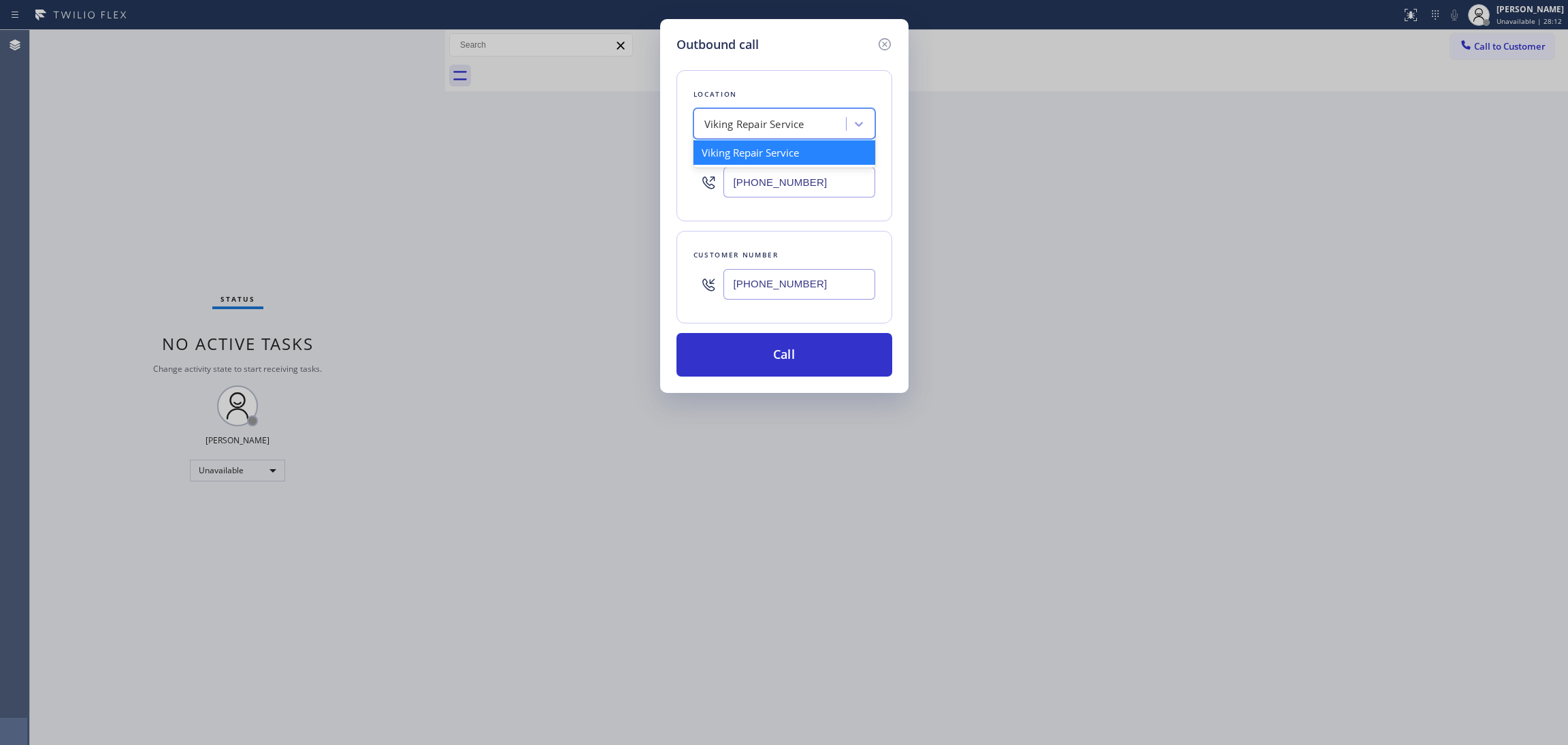
click at [734, 118] on div "Viking Repair Service" at bounding box center [754, 124] width 100 height 16
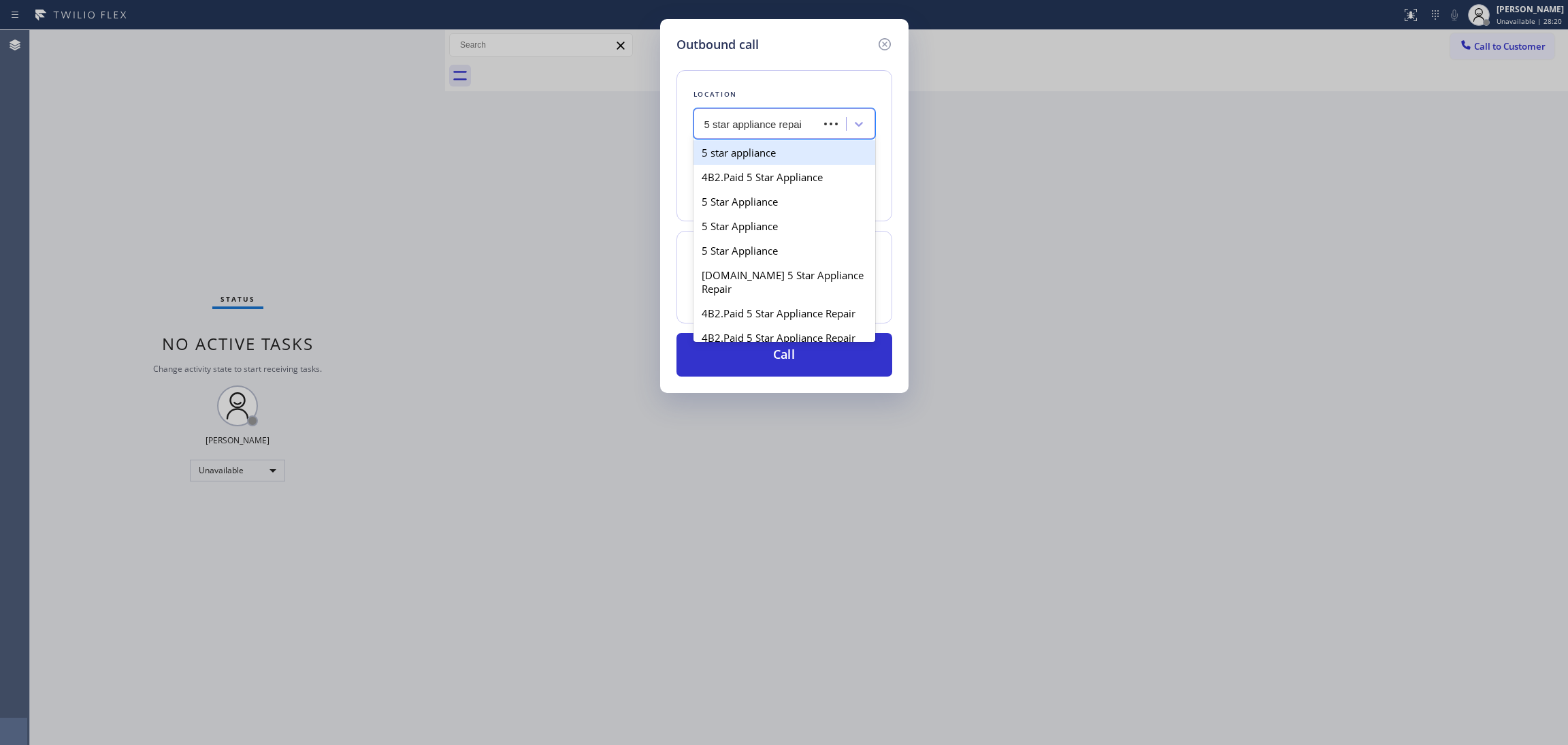
type input "5 star appliance repair"
click at [789, 150] on div "5 Star Appliance Repair" at bounding box center [784, 152] width 181 height 25
type input "(855) 731-4952"
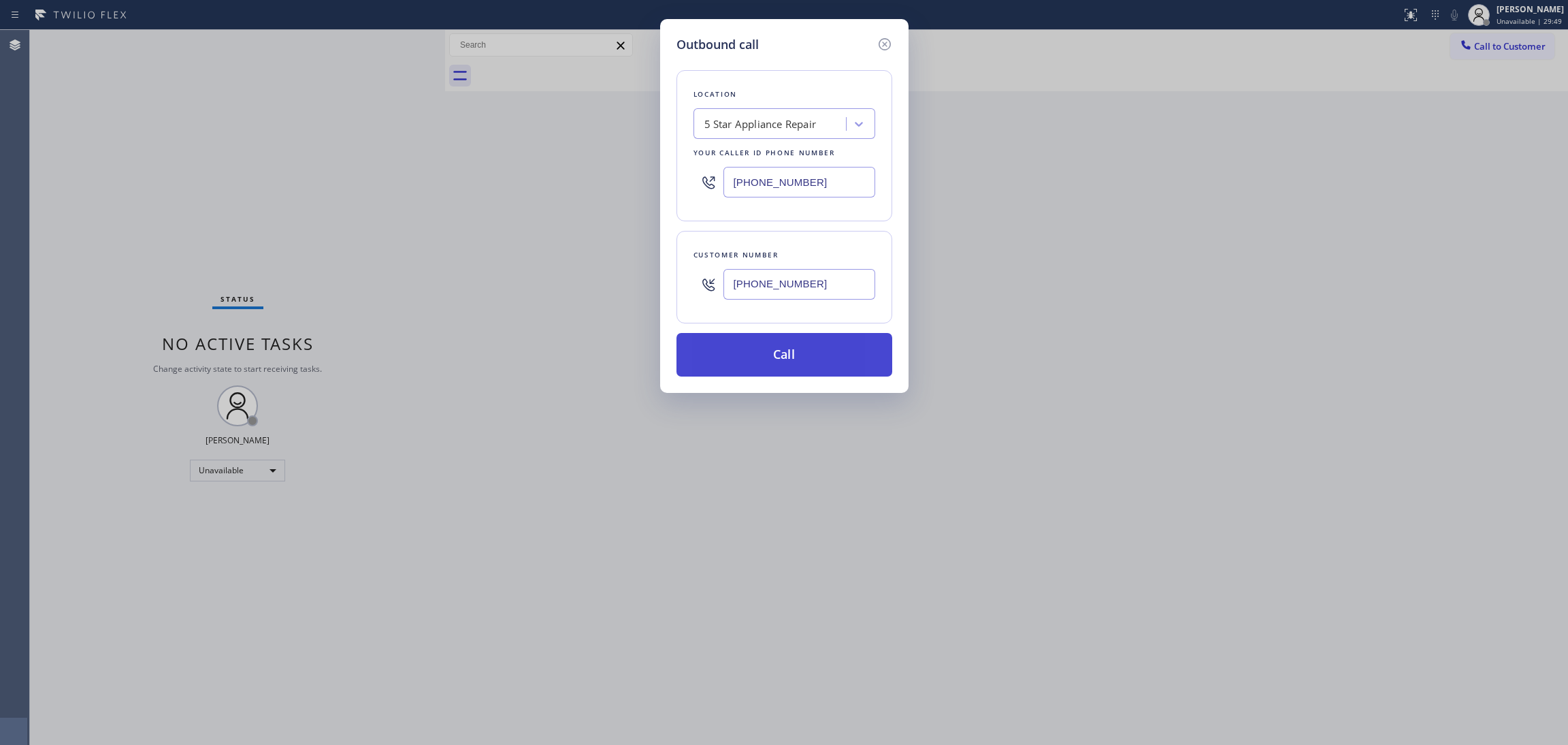
click at [803, 354] on button "Call" at bounding box center [784, 355] width 215 height 43
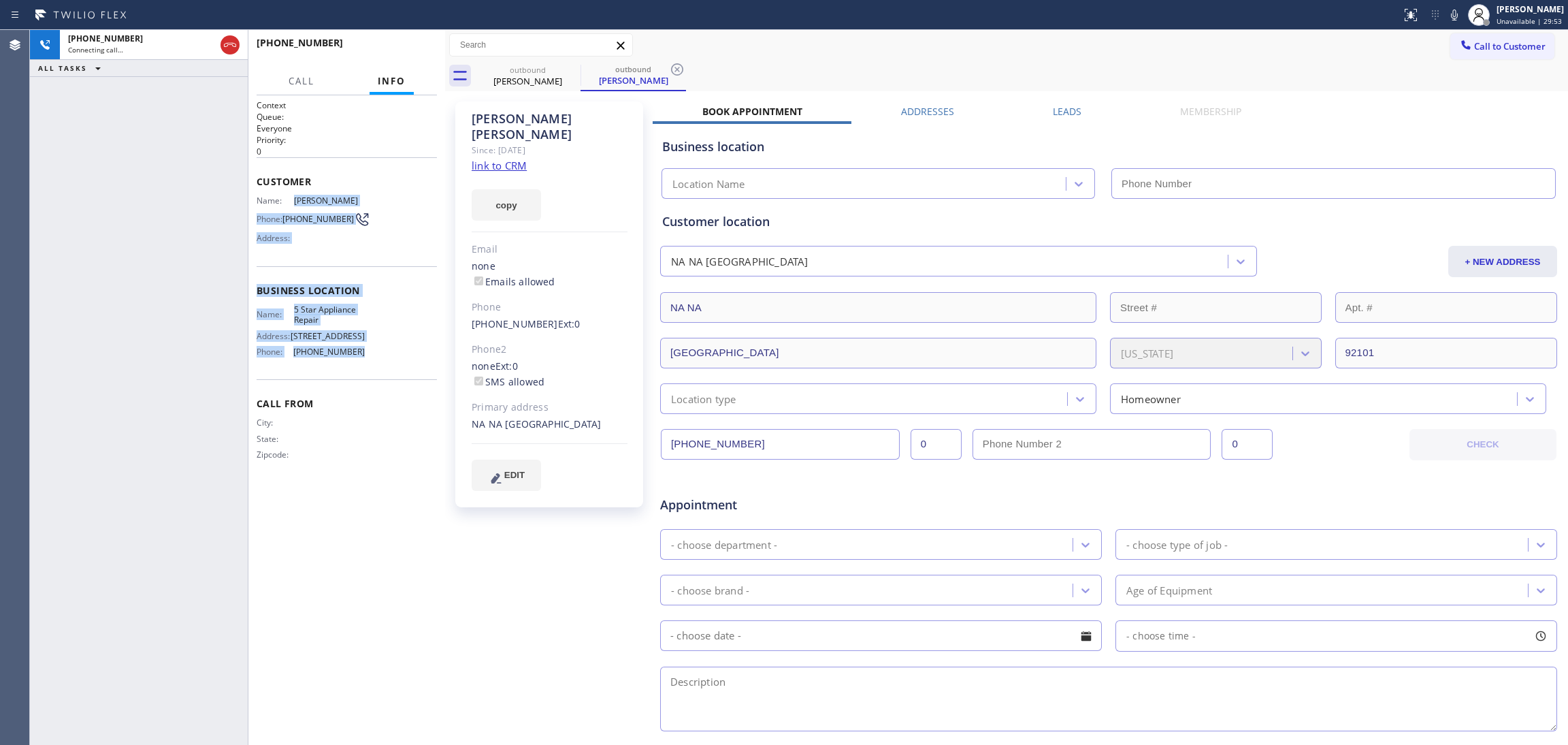
drag, startPoint x: 370, startPoint y: 349, endPoint x: 289, endPoint y: 203, distance: 167.0
click at [289, 203] on div "Context Queue: Everyone Priority: 0 Customer Name: Paul Bourgeois Phone: (206) …" at bounding box center [346, 290] width 181 height 383
type input "(855) 731-4952"
copy div "Paul Bourgeois Phone: (206) 851-6549 Address: Business location Name: 5 Star Ap…"
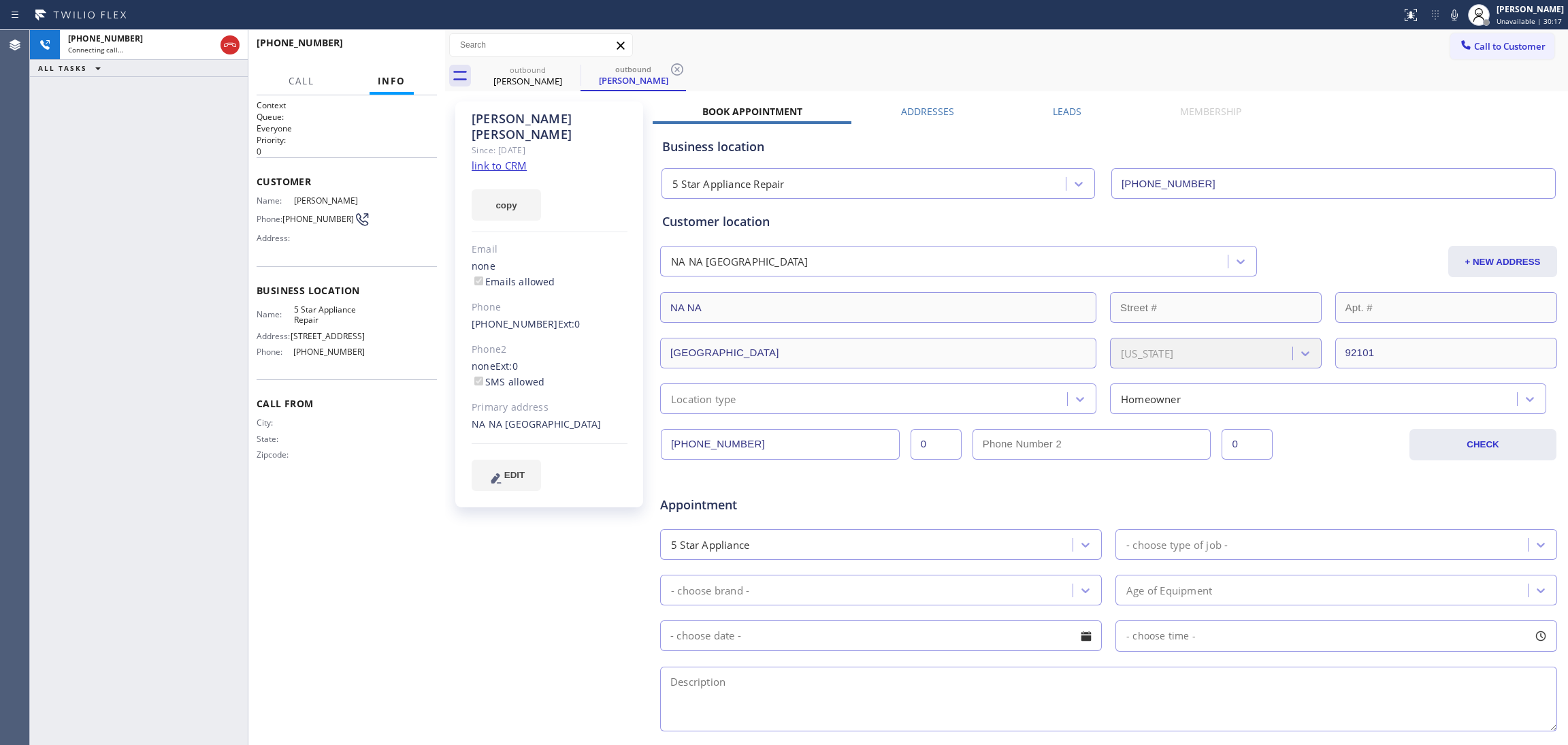
click at [172, 225] on div "+12068516549 Connecting call… ALL TASKS ALL TASKS ACTIVE TASKS TASKS IN WRAP UP" at bounding box center [139, 388] width 217 height 715
click at [679, 69] on icon at bounding box center [677, 69] width 16 height 16
click at [409, 43] on button "HANG UP" at bounding box center [405, 49] width 63 height 19
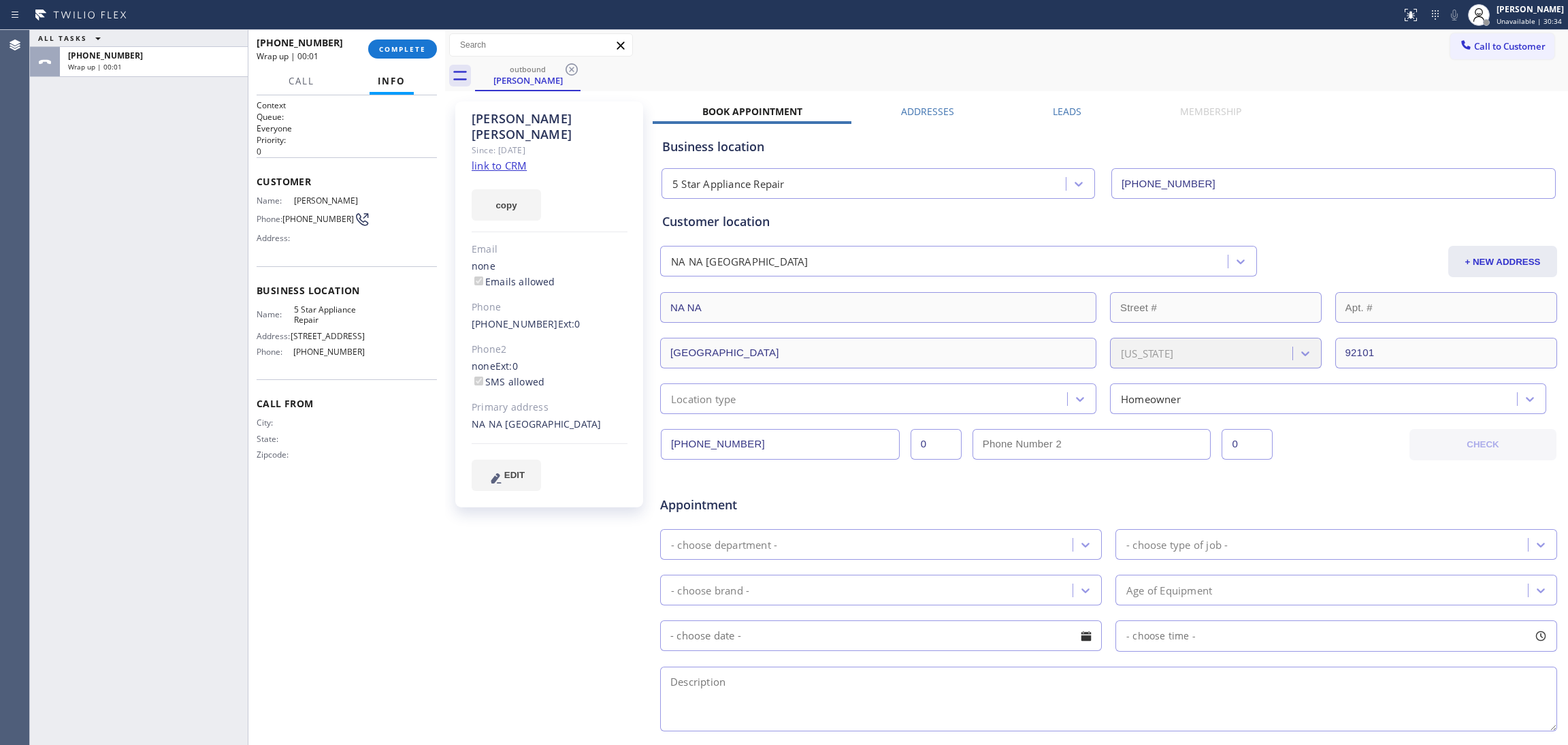
click at [493, 159] on link "link to CRM" at bounding box center [499, 165] width 55 height 13
click at [407, 50] on span "COMPLETE" at bounding box center [403, 49] width 47 height 9
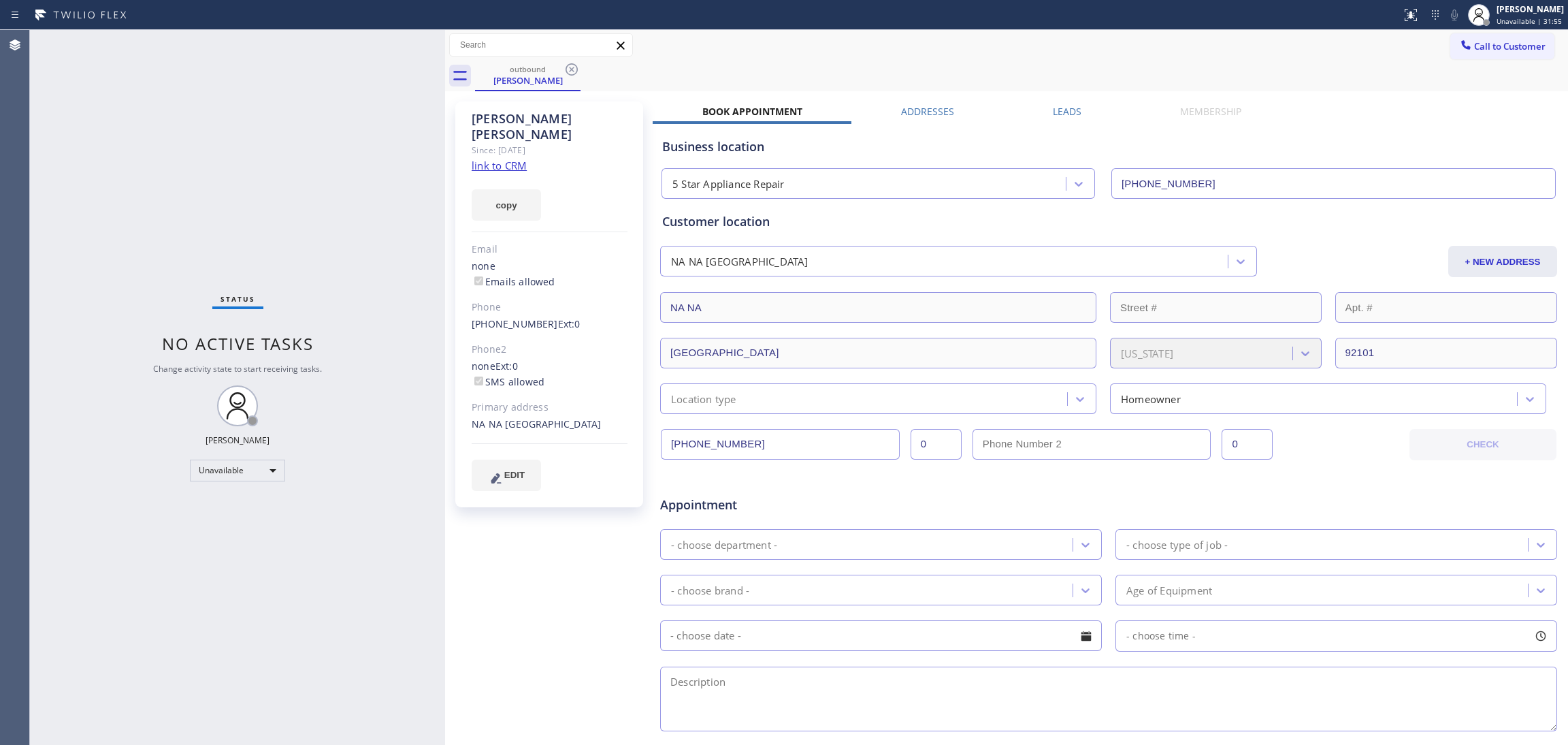
click at [570, 72] on icon at bounding box center [571, 69] width 16 height 16
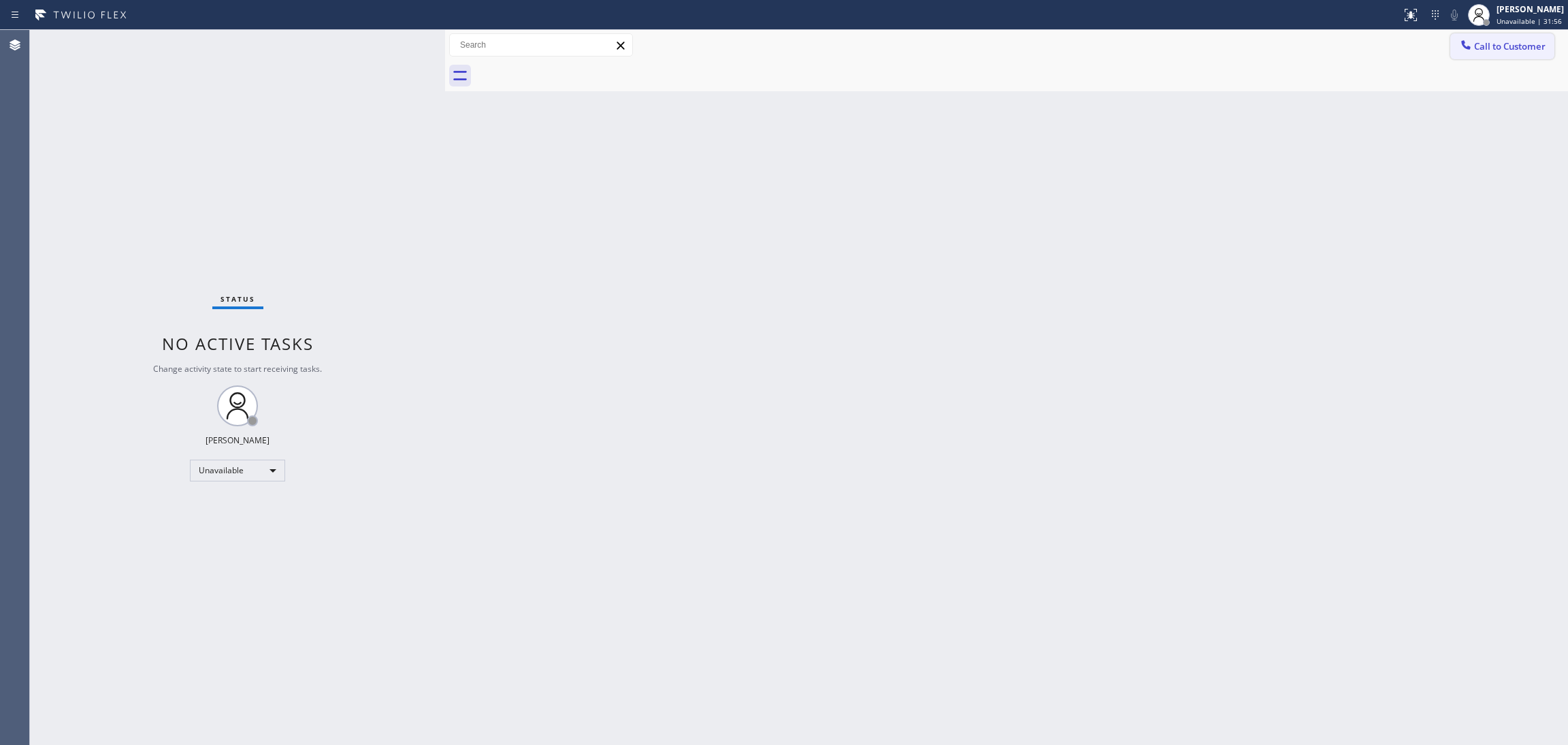
click at [1533, 48] on span "Call to Customer" at bounding box center [1510, 45] width 72 height 12
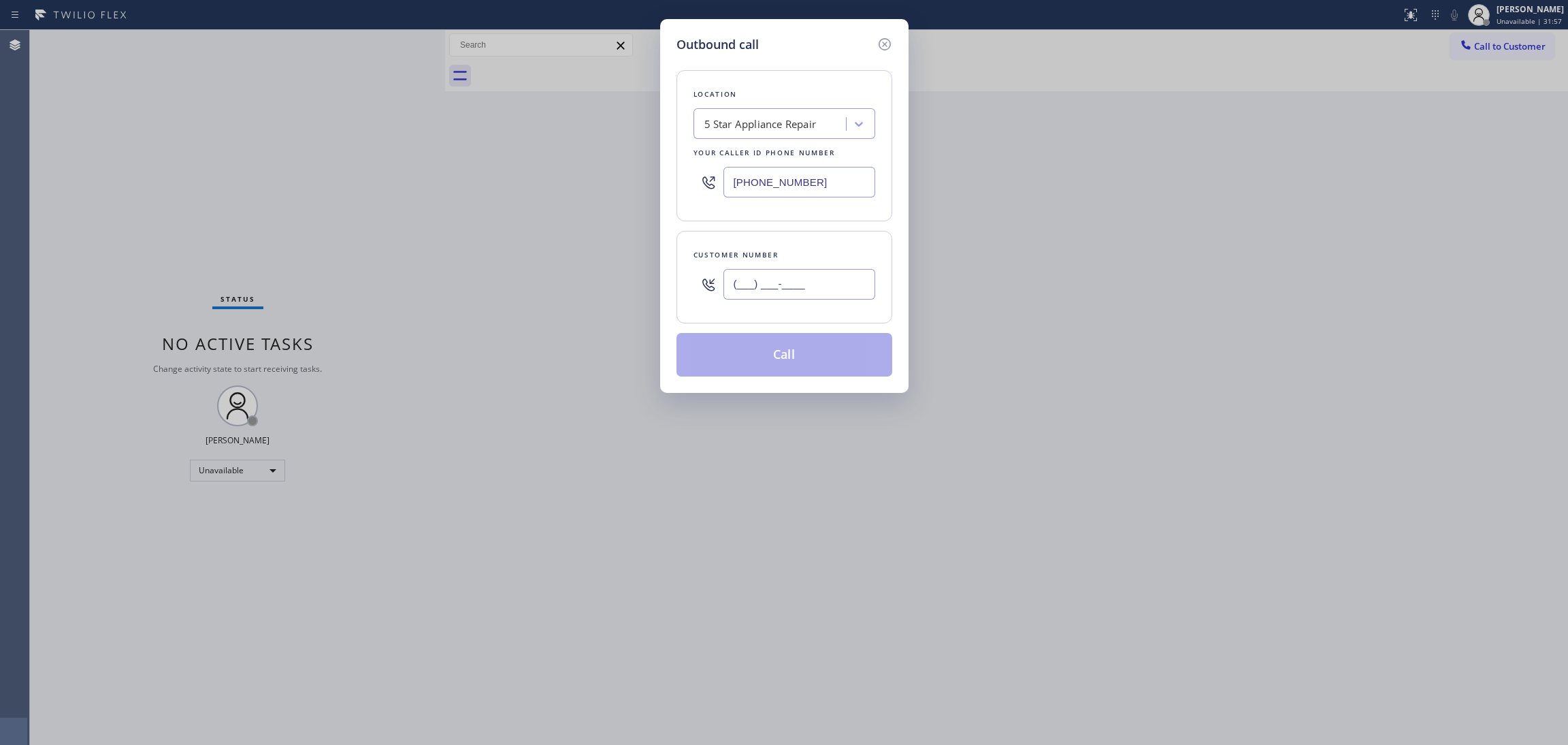
click at [783, 287] on input "(___) ___-____" at bounding box center [799, 284] width 152 height 30
paste input "747) 724-9778"
type input "[PHONE_NUMBER]"
click at [803, 358] on button "Call" at bounding box center [784, 355] width 215 height 43
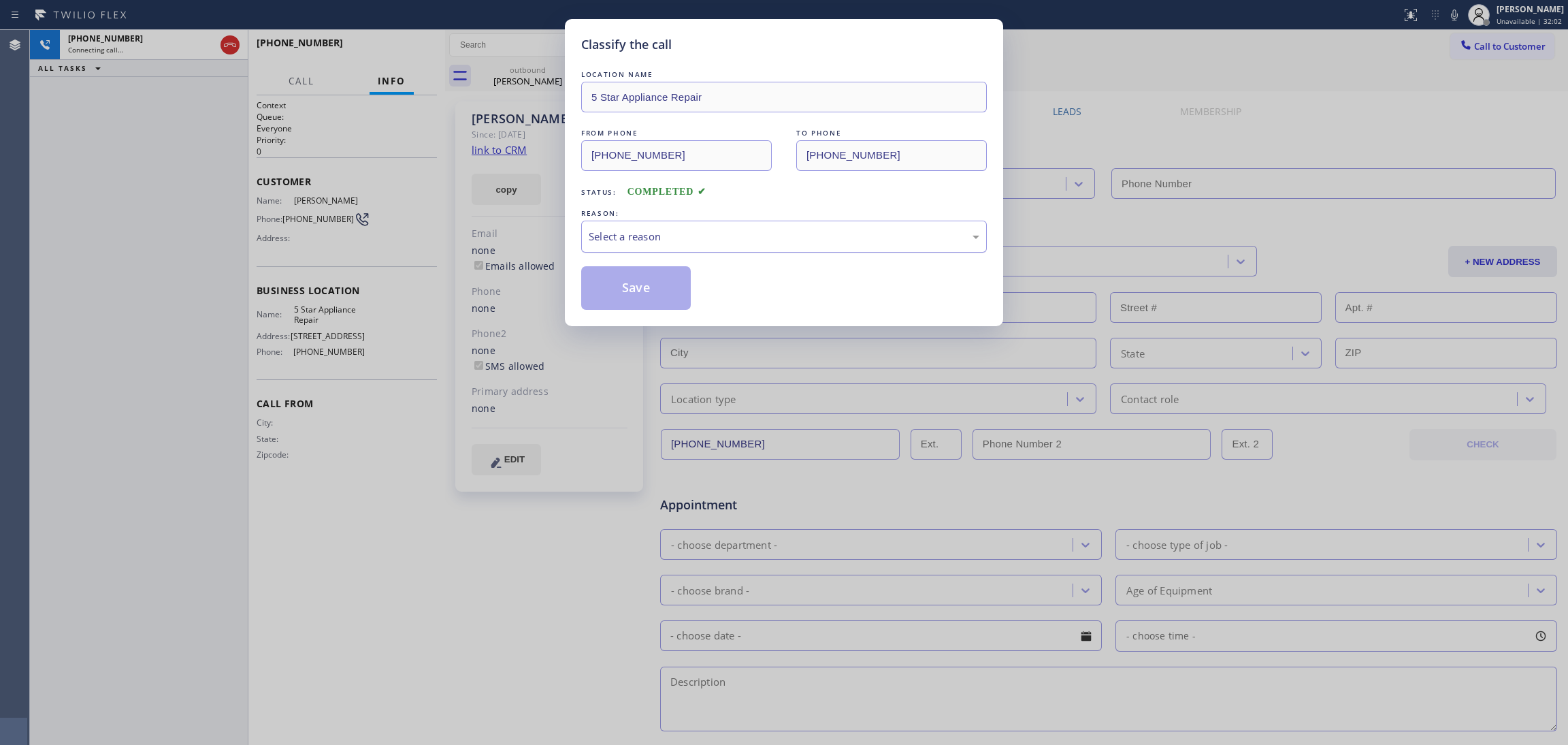
click at [710, 238] on div "Select a reason" at bounding box center [784, 236] width 390 height 16
click at [651, 291] on button "Save" at bounding box center [636, 288] width 110 height 43
type input "(855) 731-4952"
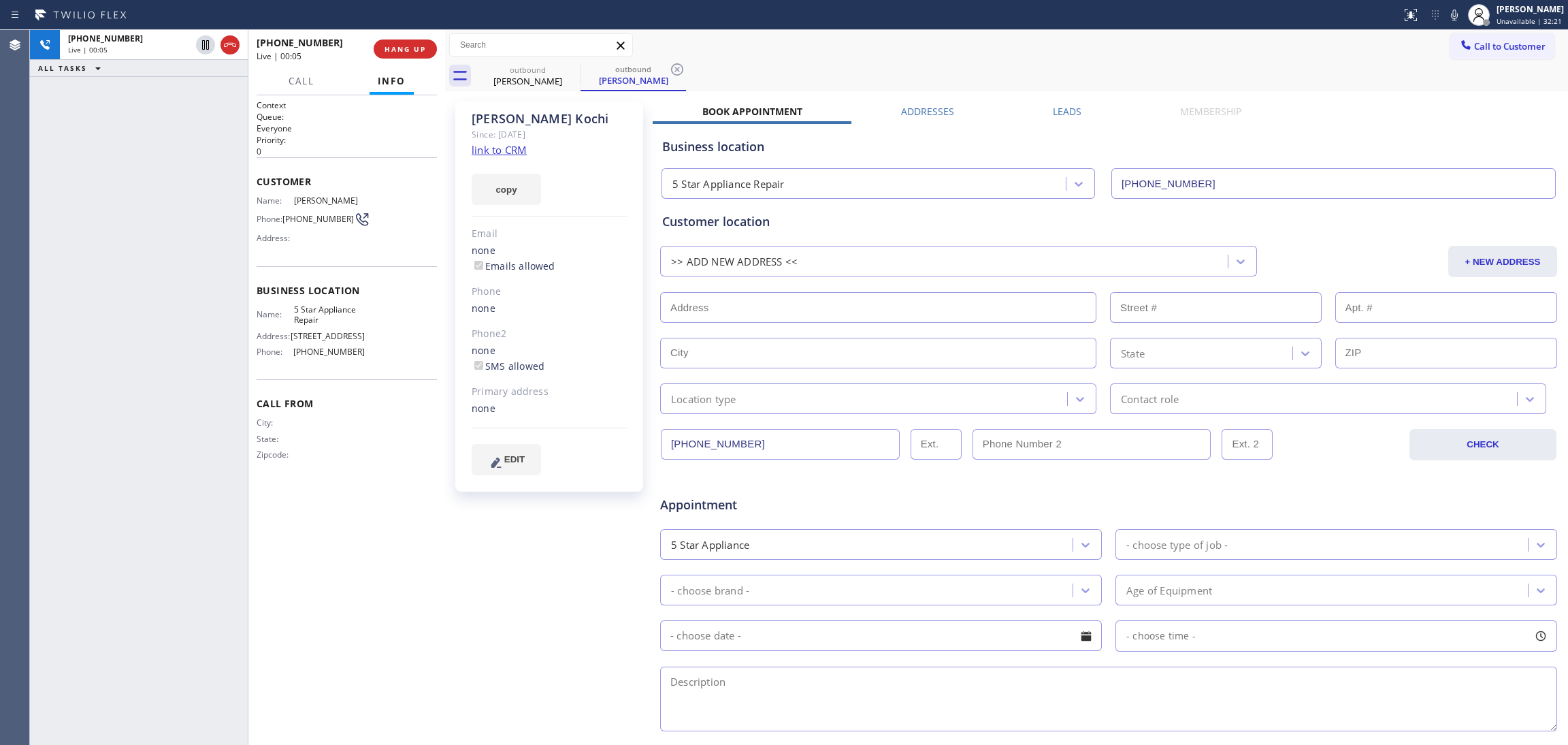
drag, startPoint x: 677, startPoint y: 71, endPoint x: 672, endPoint y: 62, distance: 10.3
click at [677, 69] on icon at bounding box center [677, 69] width 16 height 16
